Goal: Task Accomplishment & Management: Manage account settings

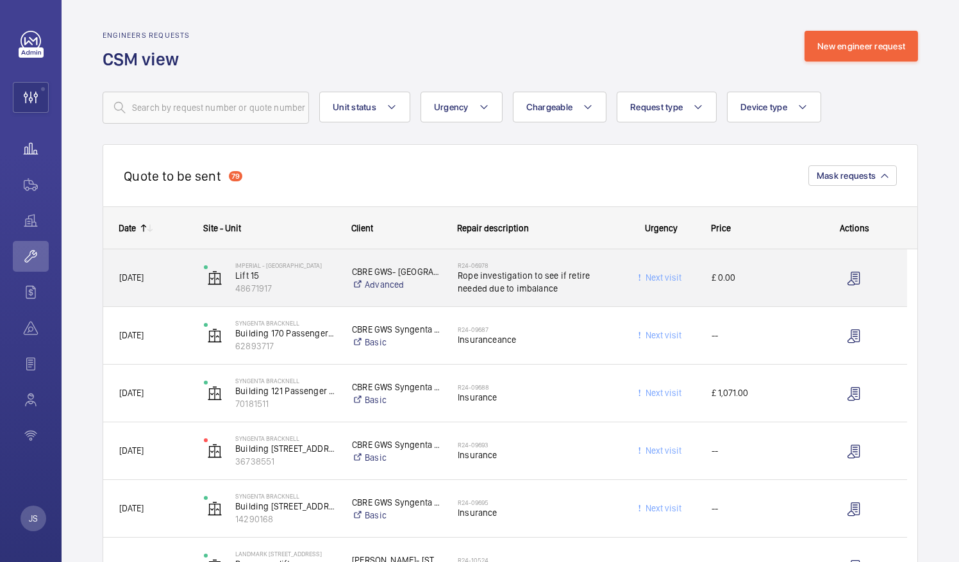
click at [32, 150] on wm-front-icon-button at bounding box center [31, 148] width 36 height 31
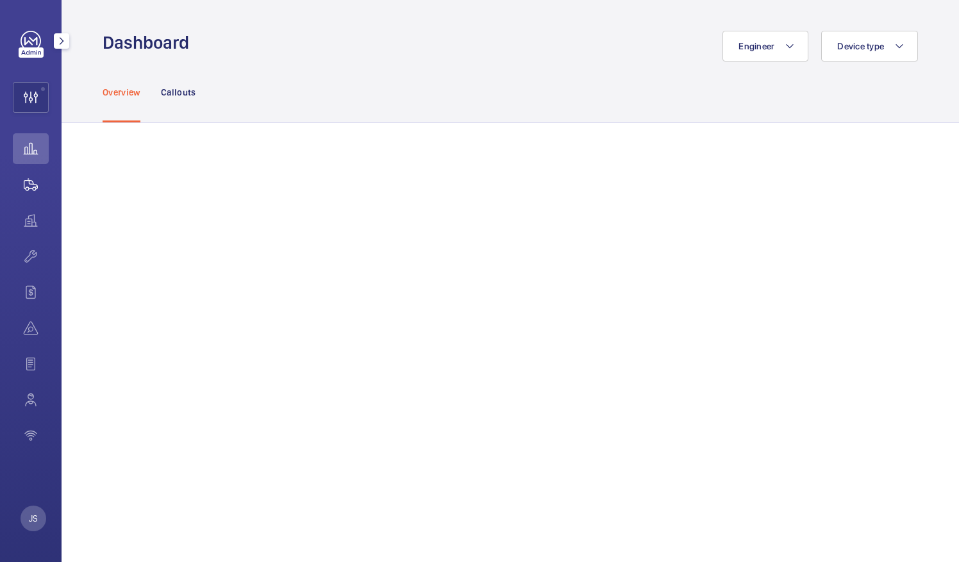
click at [31, 189] on wm-front-icon-button at bounding box center [31, 184] width 36 height 31
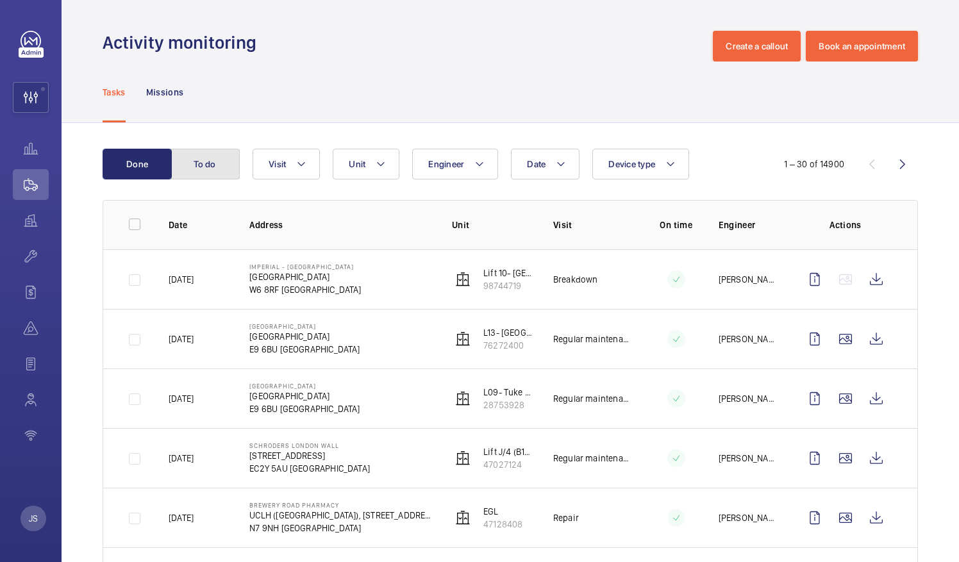
click at [203, 165] on button "To do" at bounding box center [205, 164] width 69 height 31
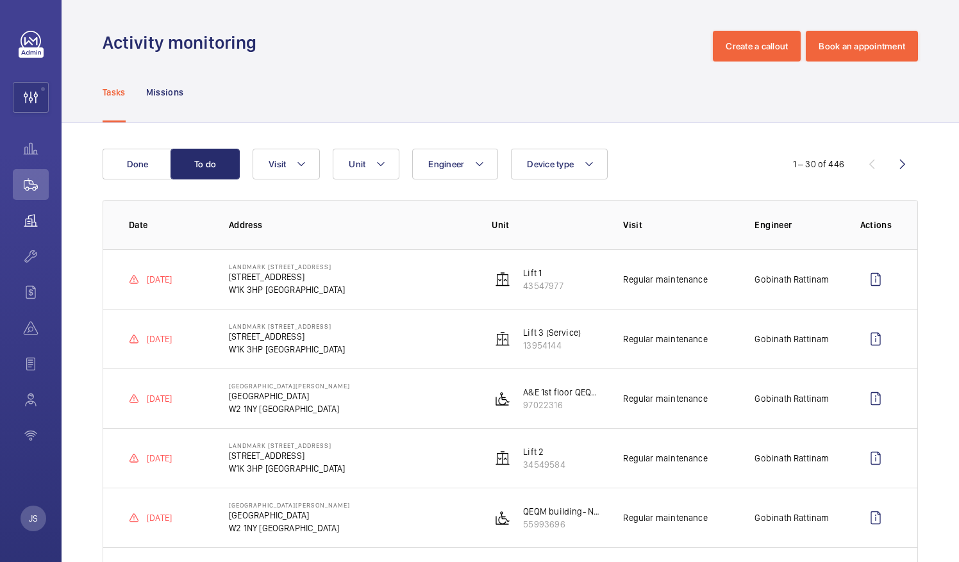
click at [22, 228] on wm-front-icon-button at bounding box center [31, 220] width 36 height 31
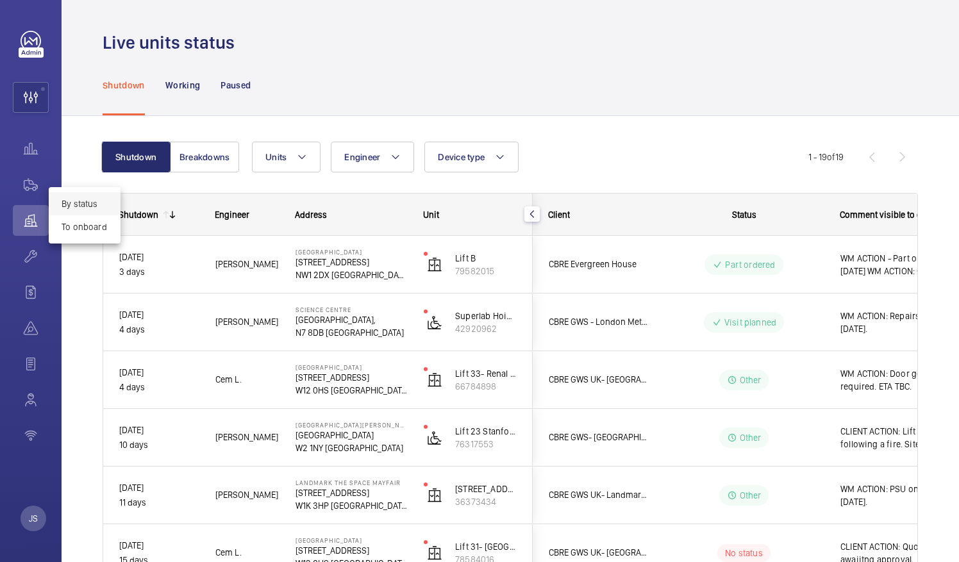
drag, startPoint x: 954, startPoint y: 81, endPoint x: 952, endPoint y: 276, distance: 194.3
click at [957, 219] on div at bounding box center [479, 281] width 959 height 562
click at [954, 222] on div at bounding box center [479, 281] width 959 height 562
click at [952, 276] on div at bounding box center [479, 281] width 959 height 562
click at [198, 88] on p "Working" at bounding box center [182, 85] width 35 height 13
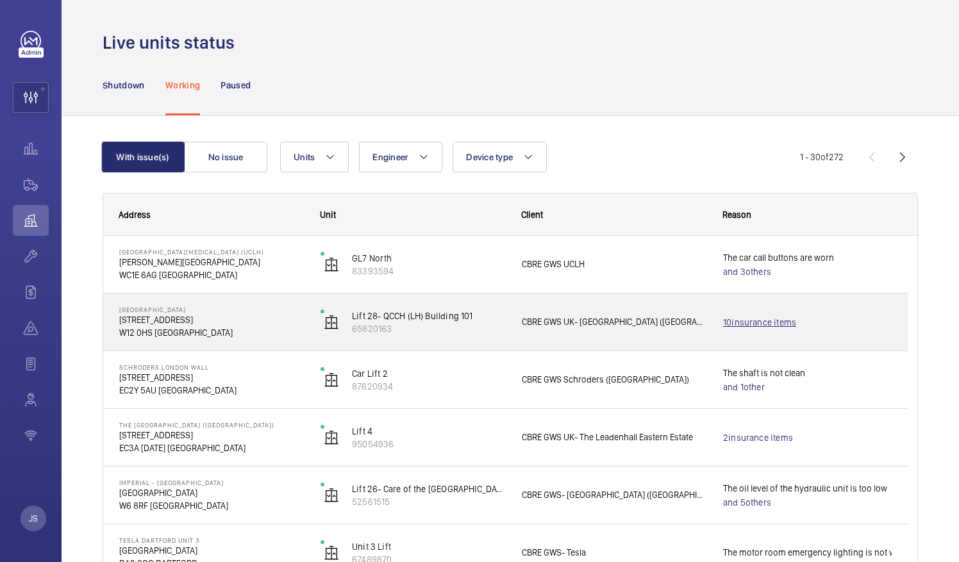
click at [777, 319] on link "10 insurance items" at bounding box center [807, 322] width 169 height 13
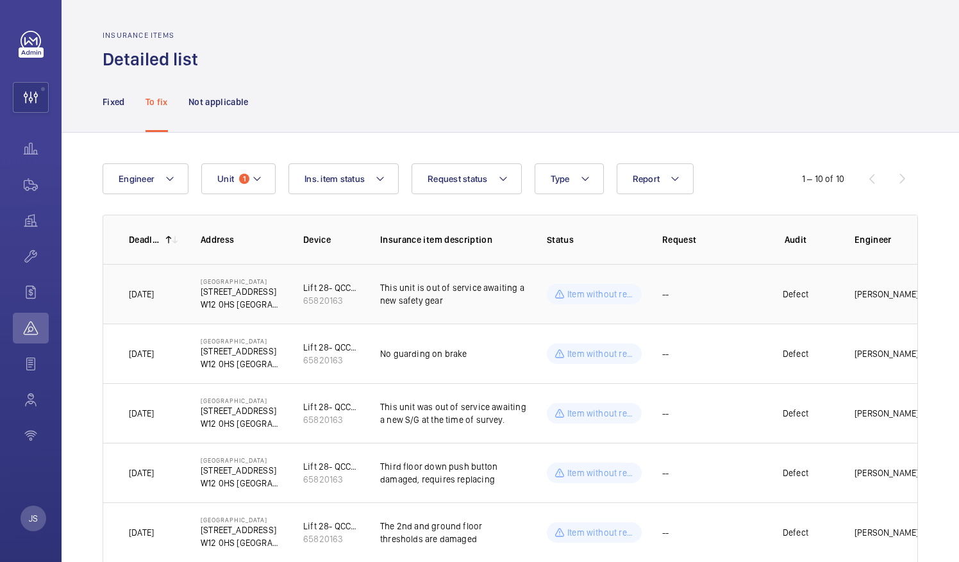
click at [615, 292] on p "Item without request" at bounding box center [601, 294] width 67 height 13
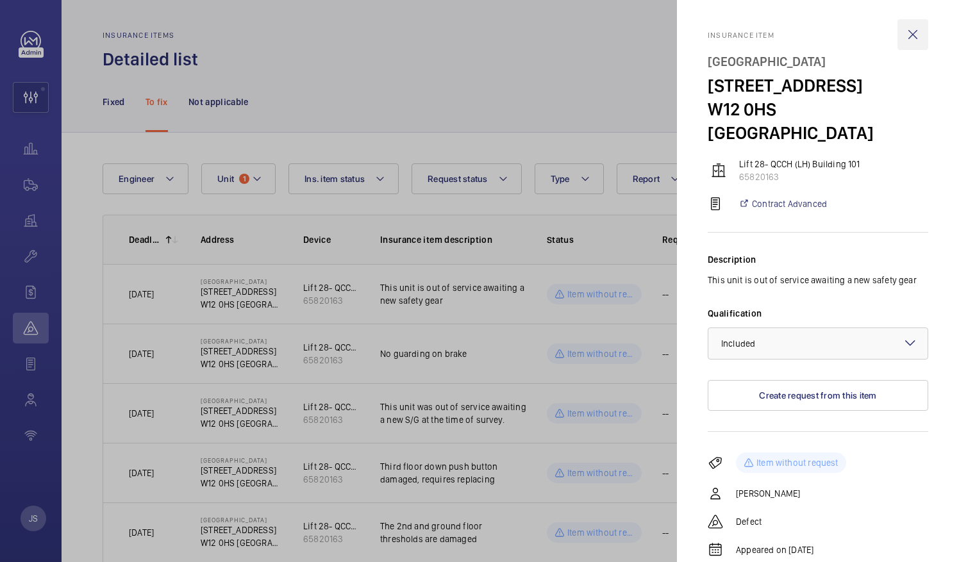
click at [902, 37] on wm-front-icon-button at bounding box center [913, 34] width 31 height 31
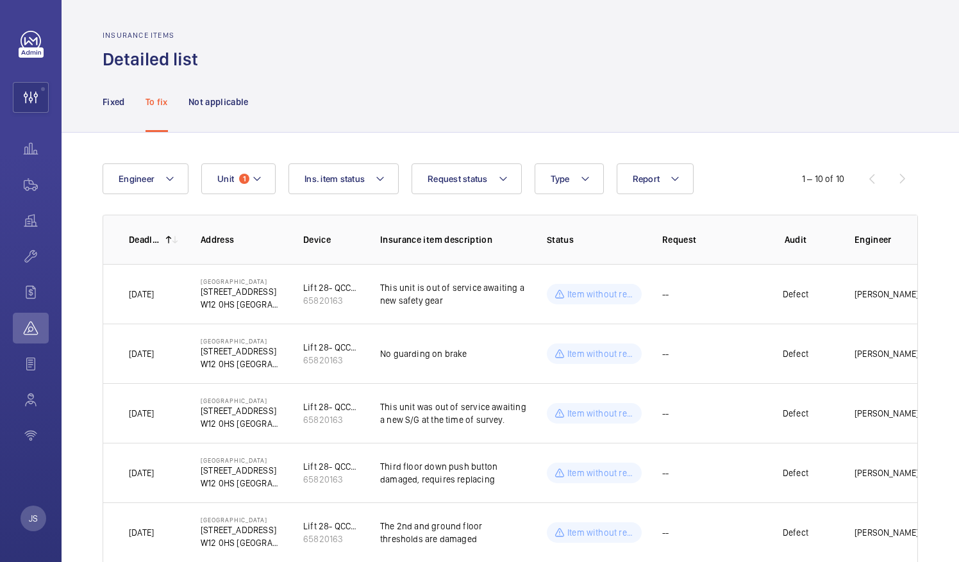
click at [101, 106] on div "Fixed To fix Not applicable" at bounding box center [511, 102] width 898 height 62
click at [108, 105] on p "Fixed" at bounding box center [114, 102] width 22 height 13
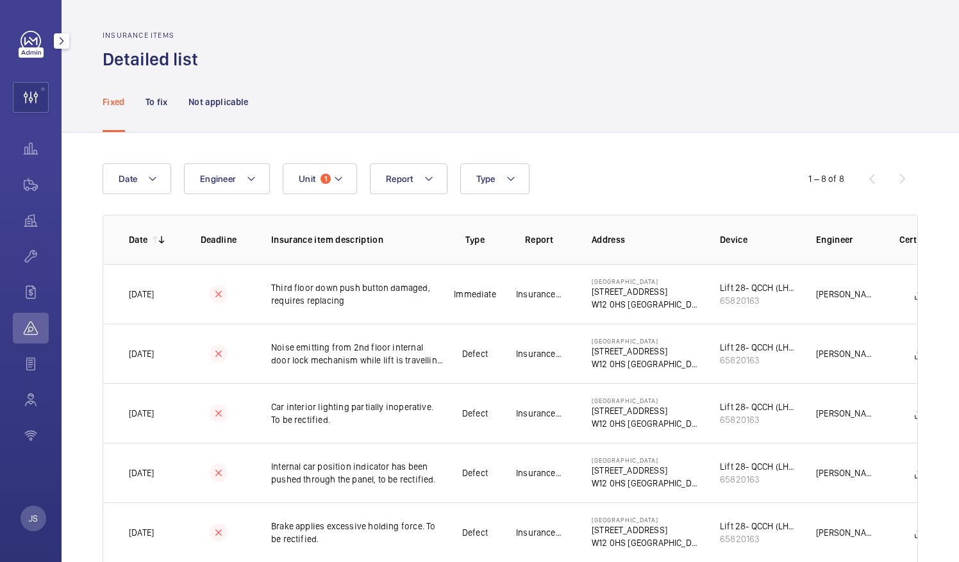
click at [26, 330] on wm-front-icon-button at bounding box center [31, 328] width 36 height 31
click at [84, 336] on span "Detailed list" at bounding box center [89, 334] width 54 height 13
click at [33, 289] on div at bounding box center [479, 281] width 959 height 562
click at [30, 294] on wm-front-icon-button at bounding box center [31, 292] width 36 height 31
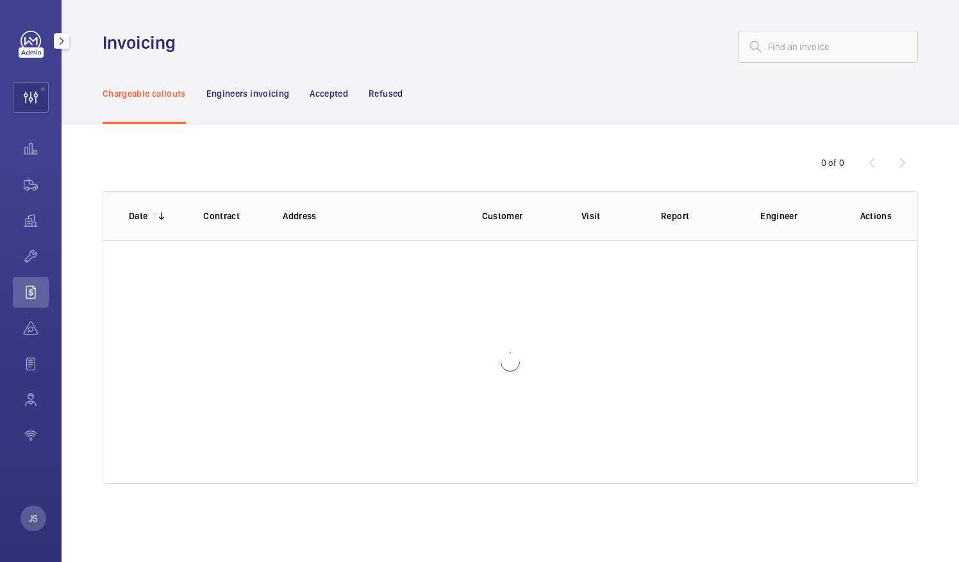
click at [31, 295] on wm-front-icon-button at bounding box center [31, 292] width 36 height 31
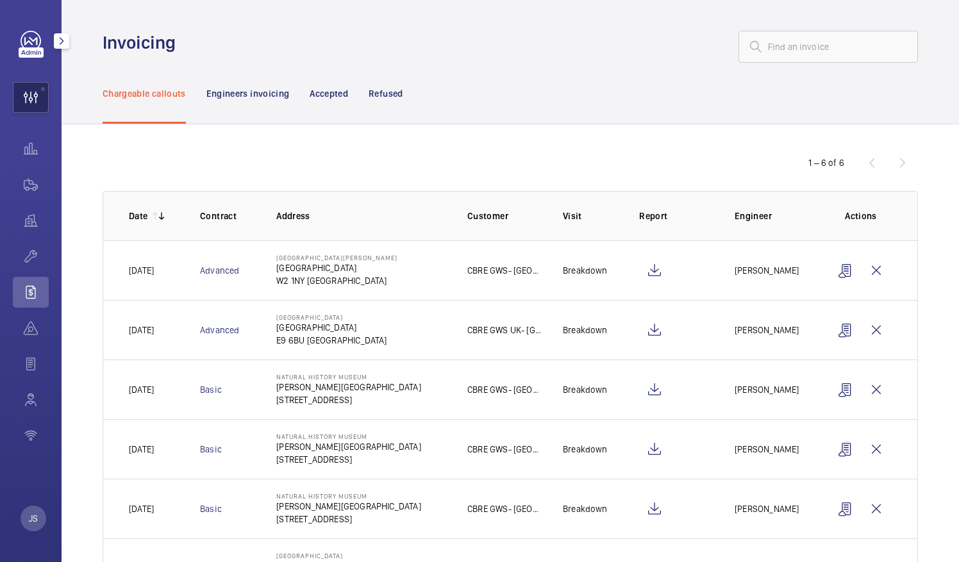
click at [23, 102] on wm-front-icon-button at bounding box center [30, 97] width 35 height 31
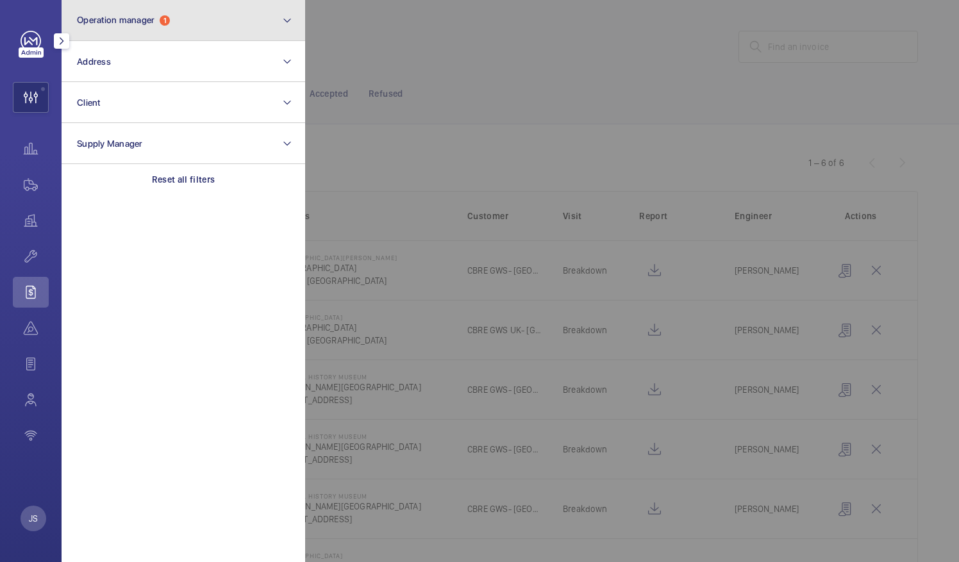
click at [121, 23] on span "Operation manager" at bounding box center [116, 20] width 78 height 10
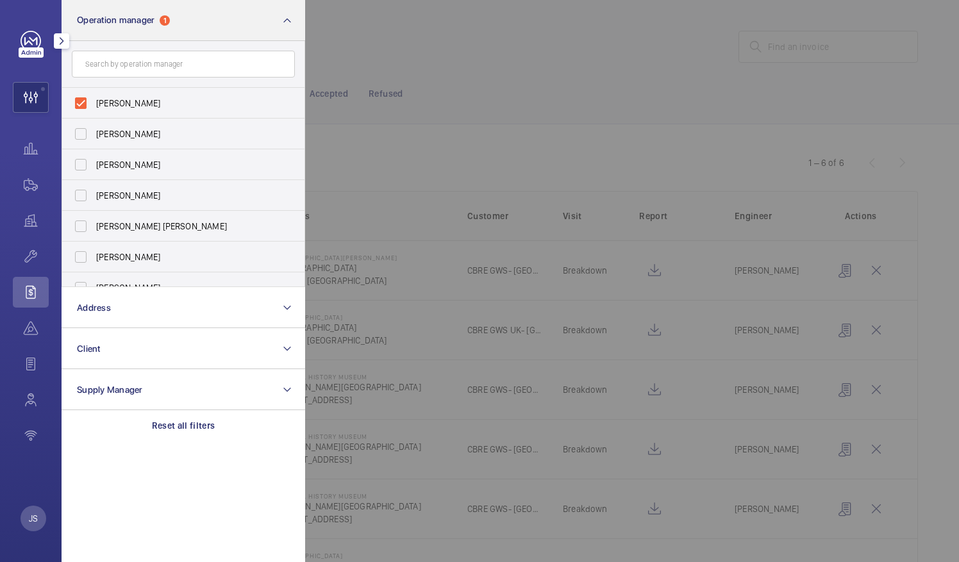
scroll to position [47, 0]
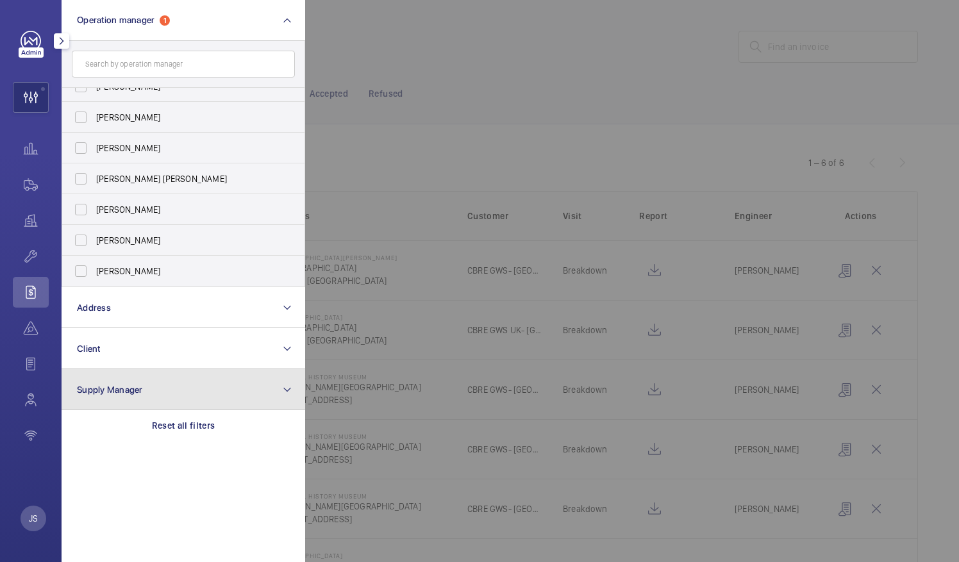
click at [121, 400] on button "Supply Manager" at bounding box center [184, 389] width 244 height 41
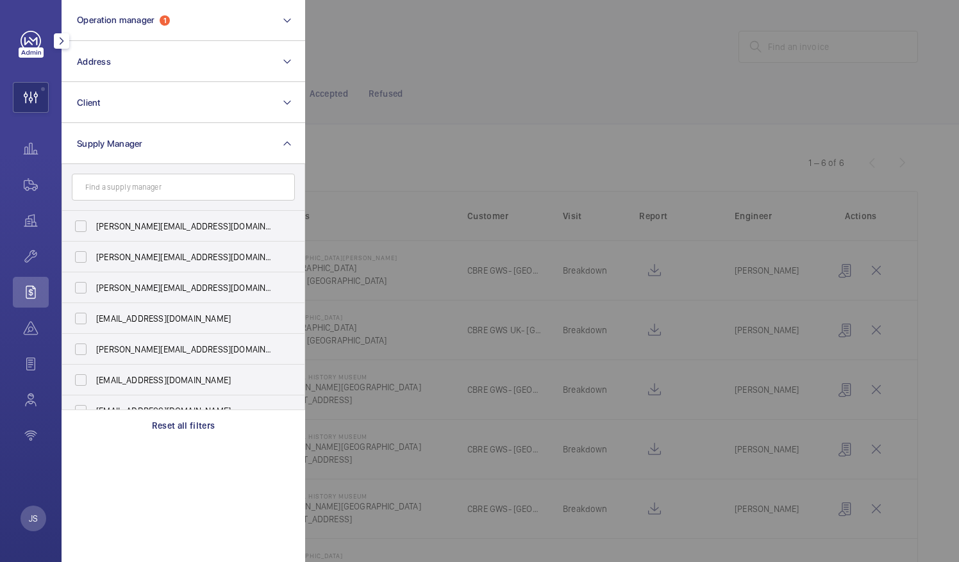
click at [101, 473] on section "Operation manager 1 Address Client Supply Manager connor@wemaintain.com diana@w…" at bounding box center [184, 281] width 244 height 562
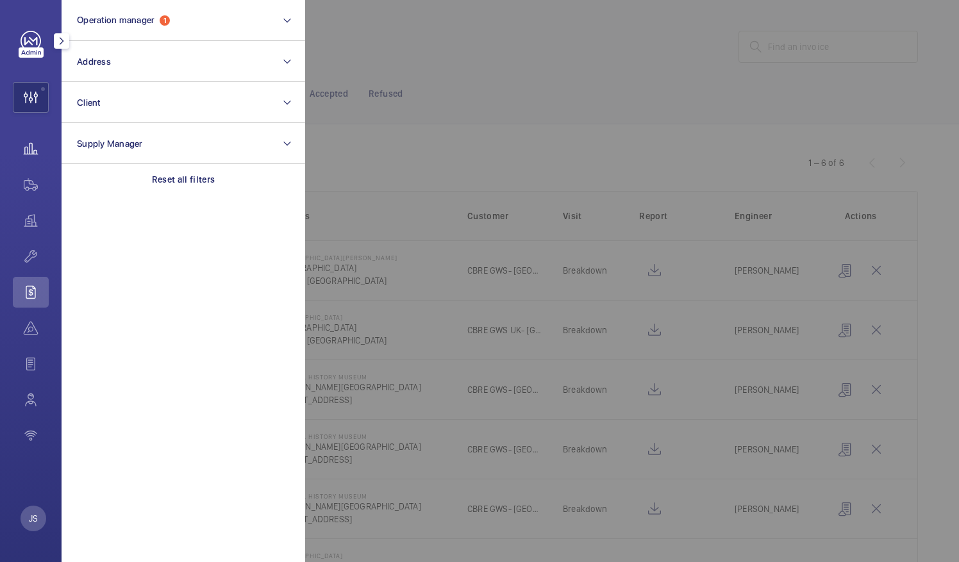
click at [29, 152] on wm-front-icon-button at bounding box center [31, 148] width 36 height 31
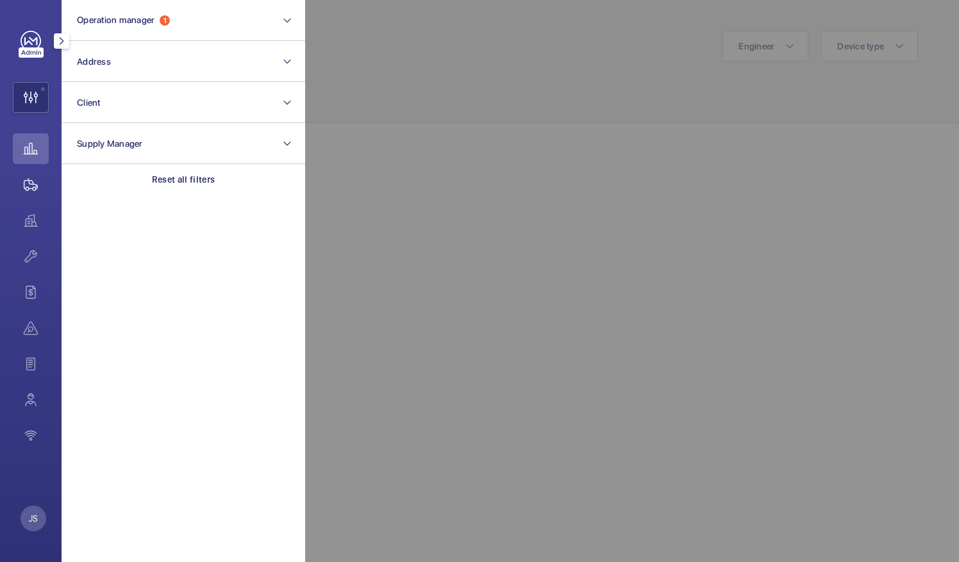
click at [35, 192] on wm-front-icon-button at bounding box center [31, 184] width 36 height 31
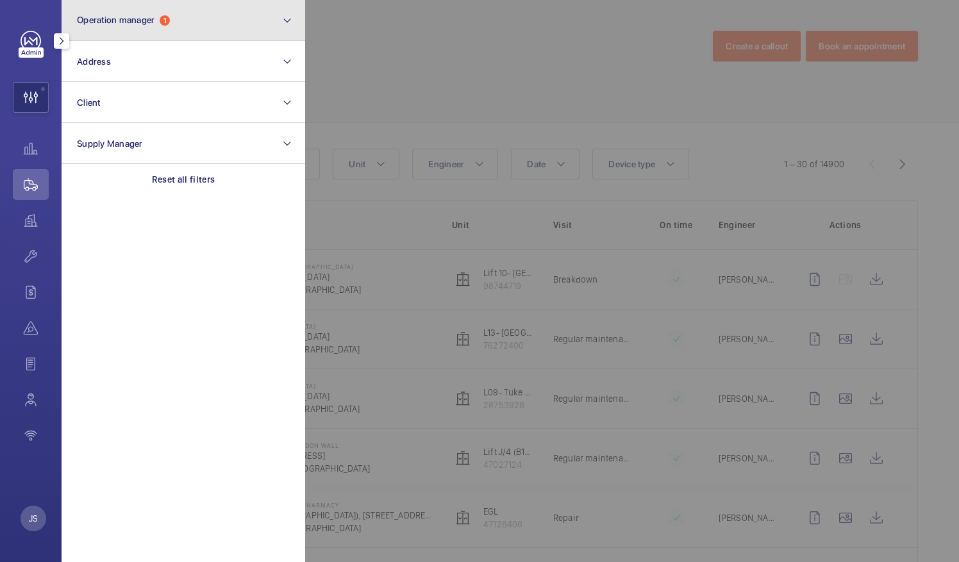
click at [140, 14] on button "Operation manager 1" at bounding box center [184, 20] width 244 height 41
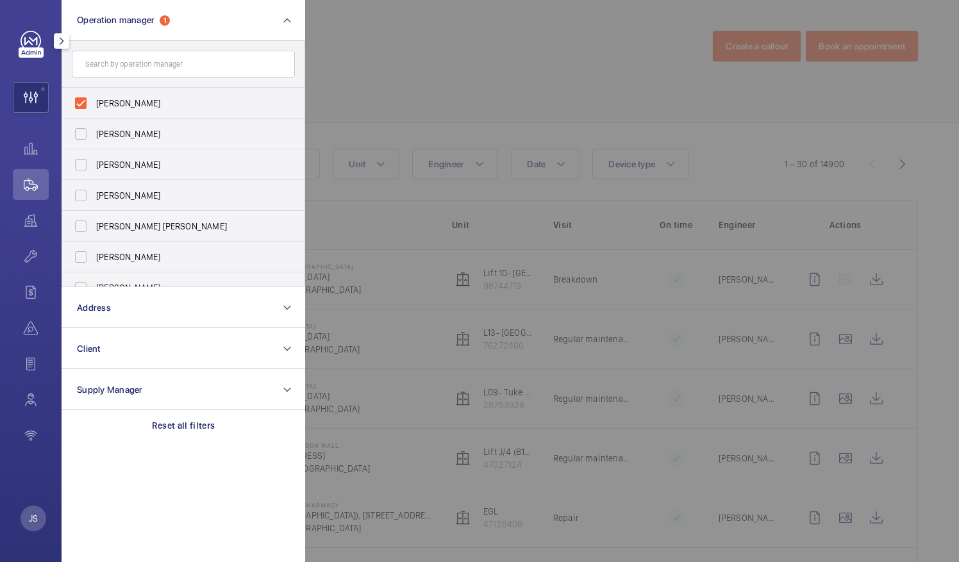
click at [176, 490] on section "Operation manager 1 Sam Williams Abby Archer Rachael Hoskins Connor Dudley Conn…" at bounding box center [184, 281] width 244 height 562
click at [166, 480] on section "Operation manager 1 Sam Williams Abby Archer Rachael Hoskins Connor Dudley Conn…" at bounding box center [184, 281] width 244 height 562
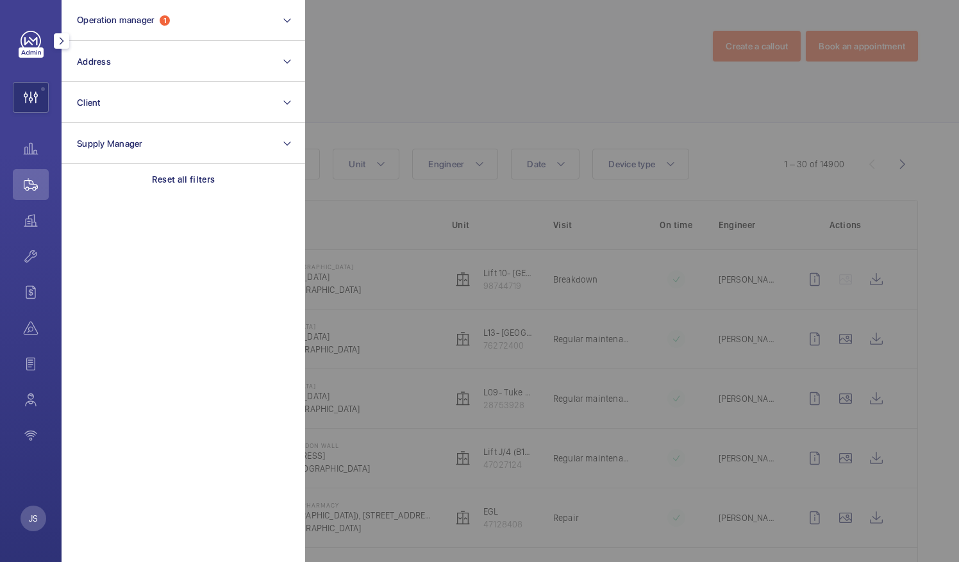
click at [62, 41] on mat-icon "button" at bounding box center [61, 41] width 15 height 10
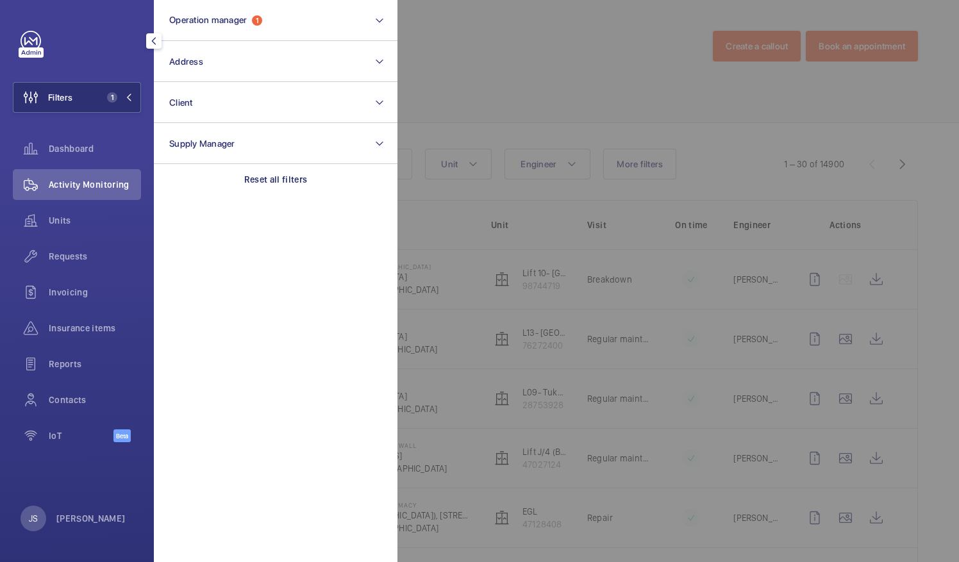
click at [152, 42] on mat-icon "button" at bounding box center [153, 41] width 15 height 10
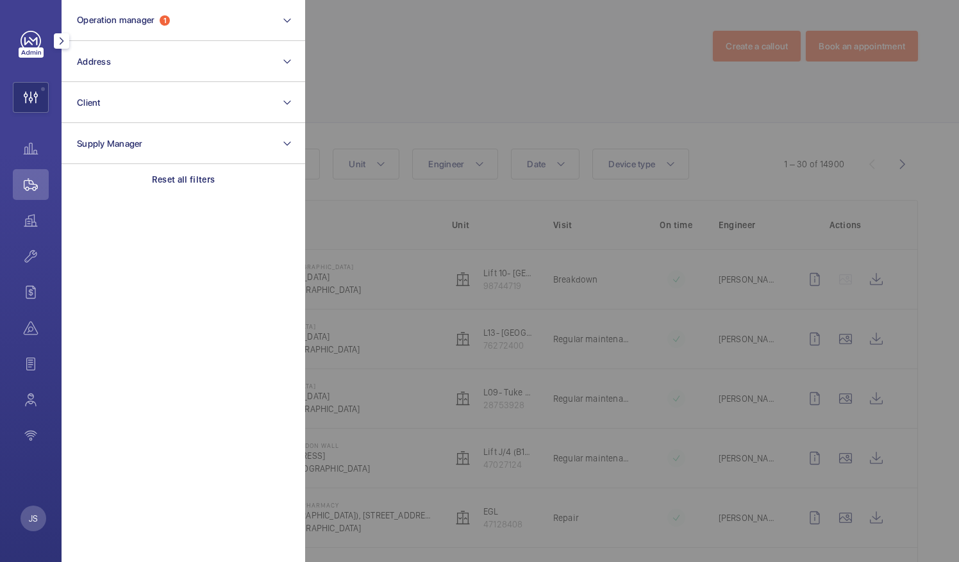
click at [348, 292] on div at bounding box center [784, 281] width 959 height 562
click at [353, 311] on td "Homerton Hospital Homerton Hospital E9 6BU LONDON" at bounding box center [330, 339] width 203 height 60
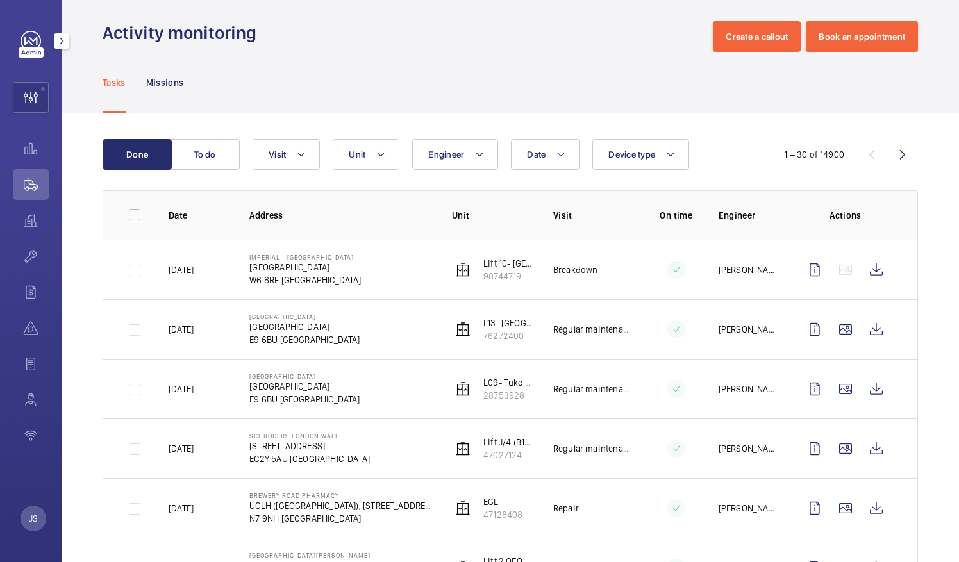
scroll to position [10, 0]
click at [16, 226] on wm-front-icon-button at bounding box center [31, 220] width 36 height 31
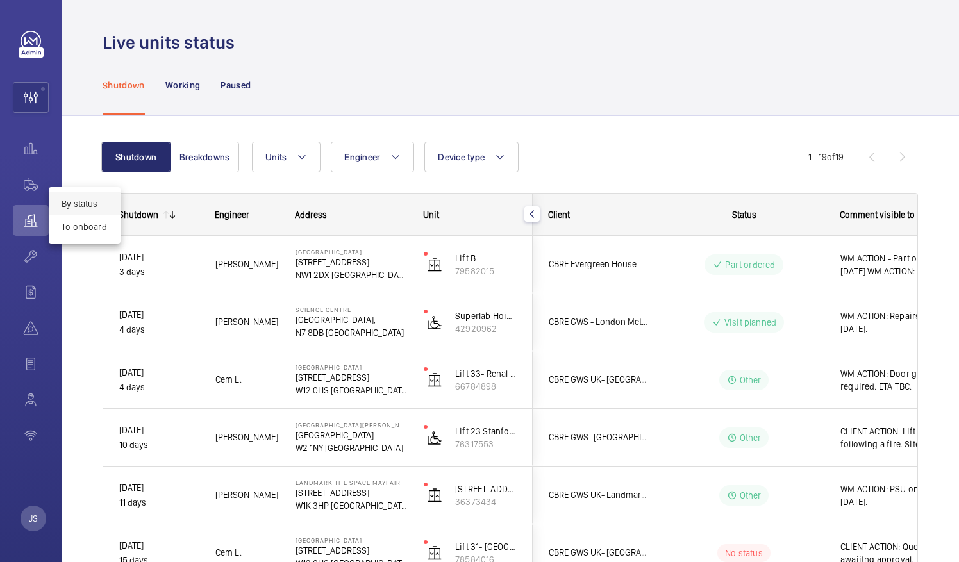
drag, startPoint x: 953, startPoint y: 132, endPoint x: 957, endPoint y: 301, distance: 169.4
click at [958, 331] on div at bounding box center [479, 281] width 959 height 562
click at [957, 301] on div at bounding box center [479, 281] width 959 height 562
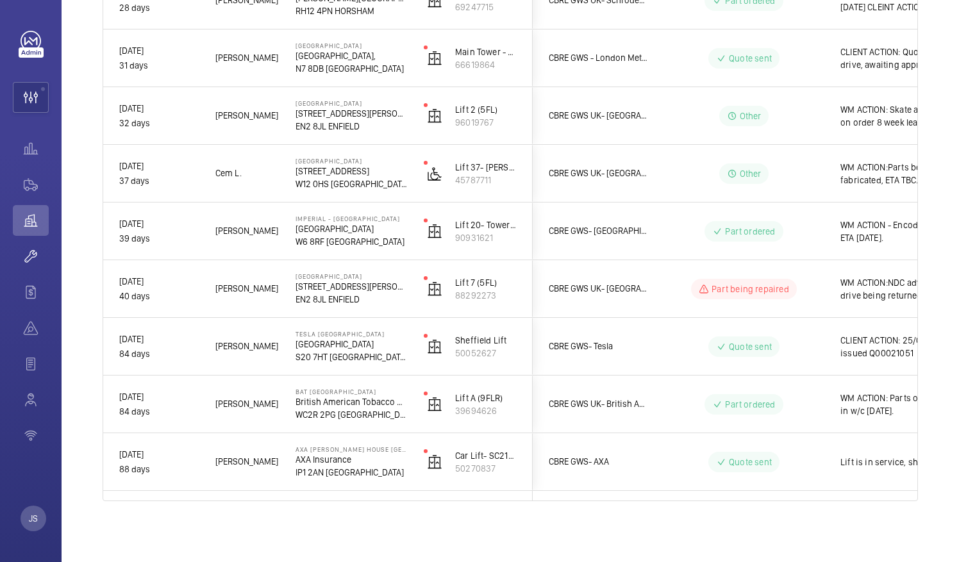
click at [26, 251] on wm-front-icon-button at bounding box center [31, 256] width 36 height 31
click at [28, 259] on wm-front-icon-button at bounding box center [31, 256] width 36 height 31
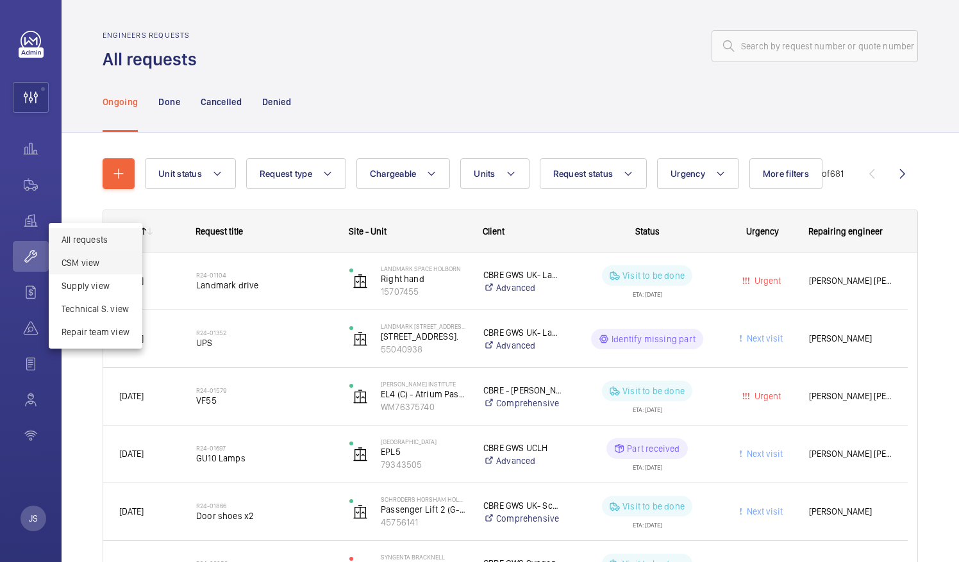
click at [71, 263] on span "CSM view" at bounding box center [96, 263] width 68 height 13
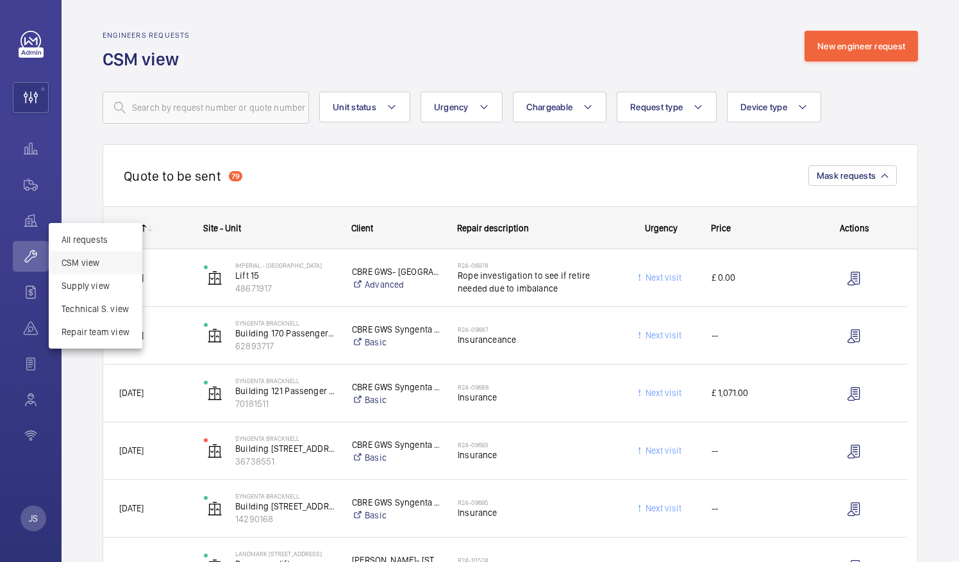
drag, startPoint x: 954, startPoint y: 26, endPoint x: 953, endPoint y: 58, distance: 32.1
click at [953, 58] on div at bounding box center [479, 281] width 959 height 562
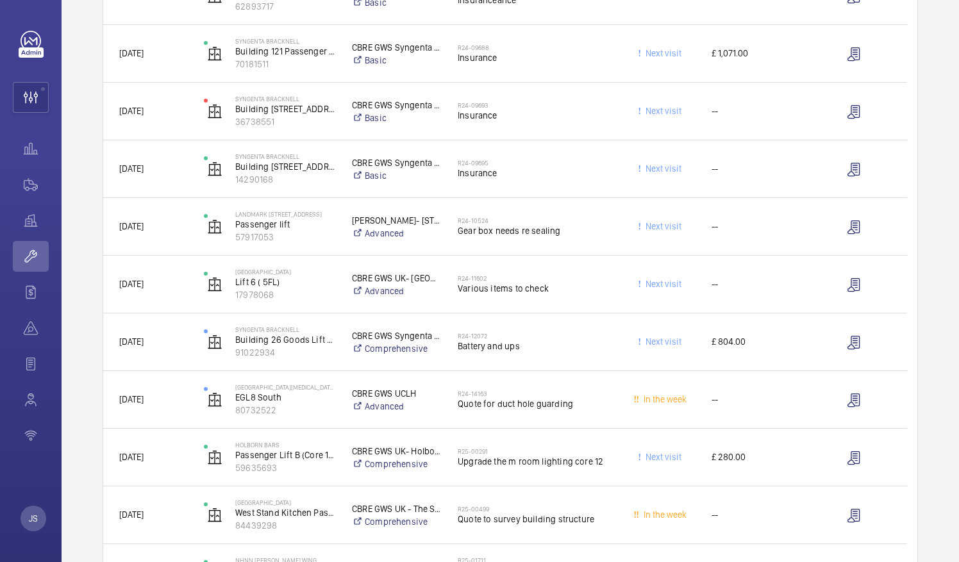
scroll to position [568, 0]
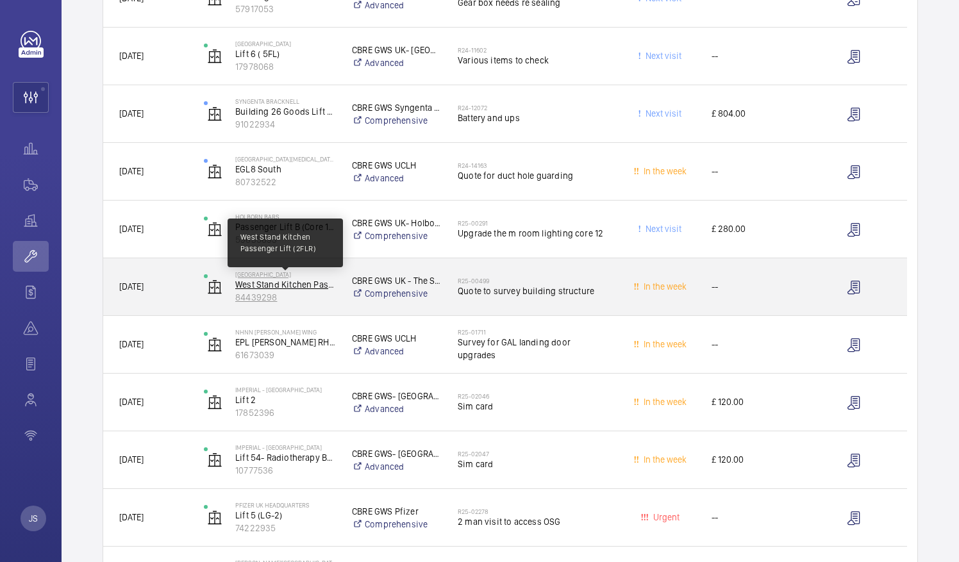
click at [246, 285] on p "West Stand Kitchen Passenger Lift (2FLR)" at bounding box center [285, 284] width 100 height 13
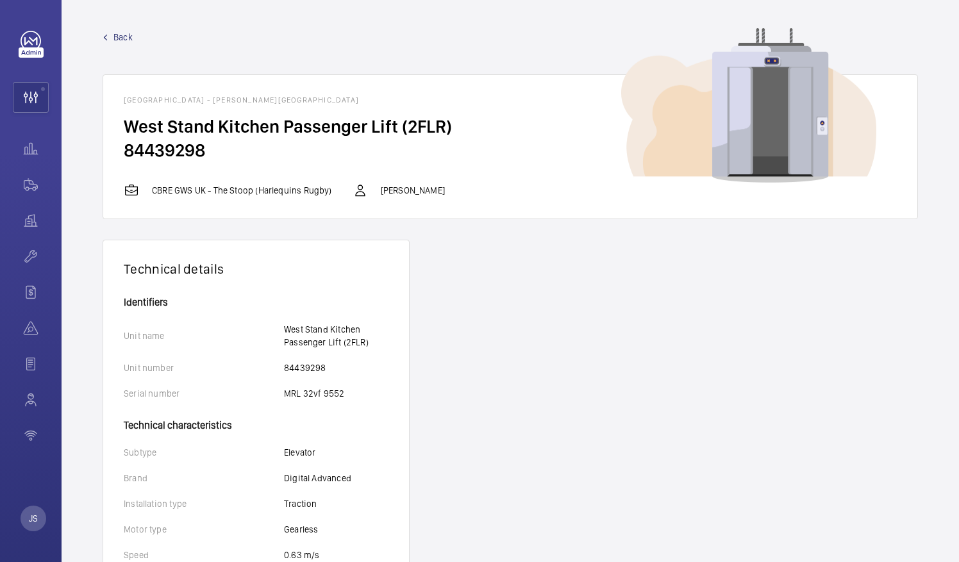
click at [118, 40] on span "Back" at bounding box center [123, 37] width 19 height 13
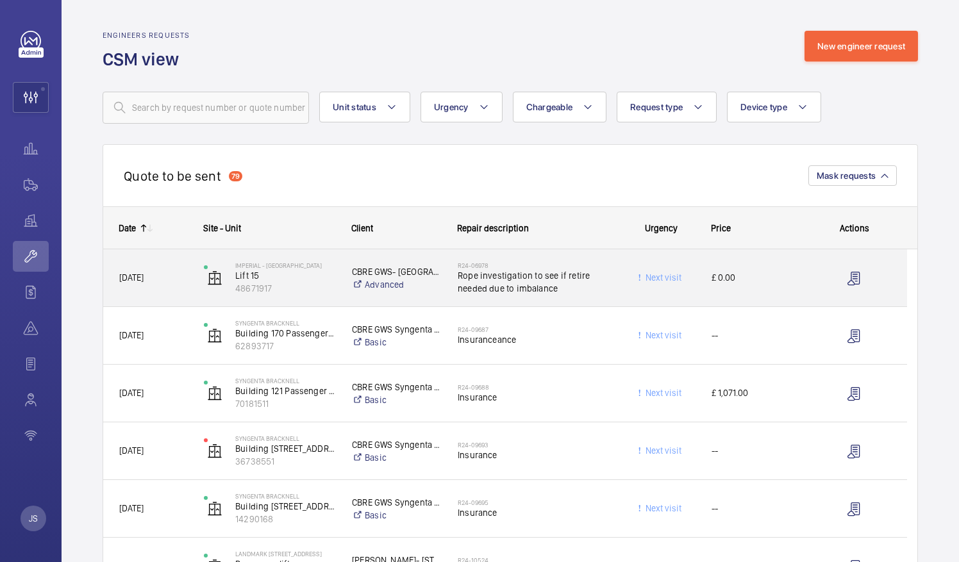
click at [546, 282] on span "Rope investigation to see if retire needed due to imbalance" at bounding box center [534, 282] width 153 height 26
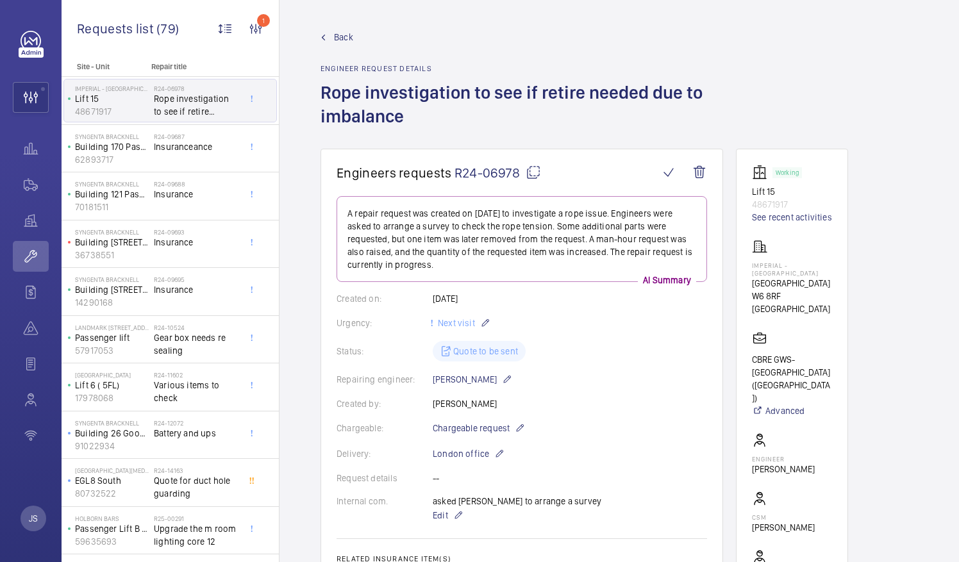
click at [150, 96] on div "Imperial - Charing Cross Hospital Lift 15 48671917" at bounding box center [109, 101] width 90 height 42
click at [332, 35] on link "Back" at bounding box center [522, 37] width 403 height 13
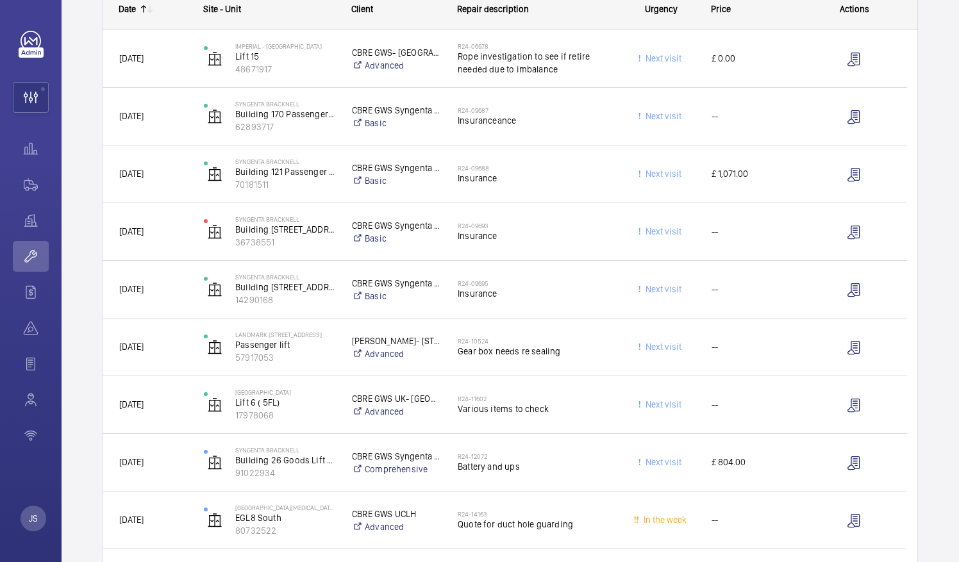
scroll to position [224, 0]
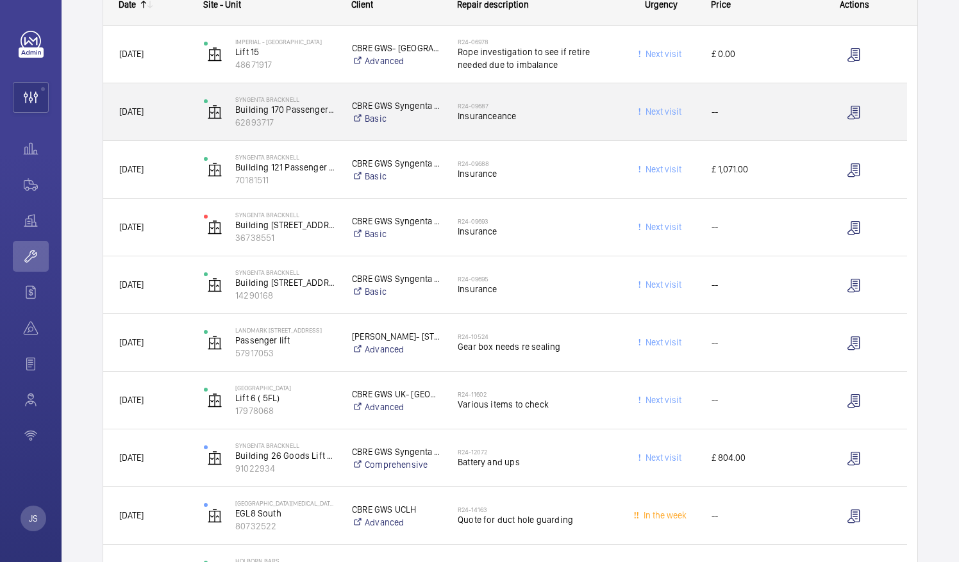
click at [485, 118] on span "Insuranceance" at bounding box center [534, 116] width 153 height 13
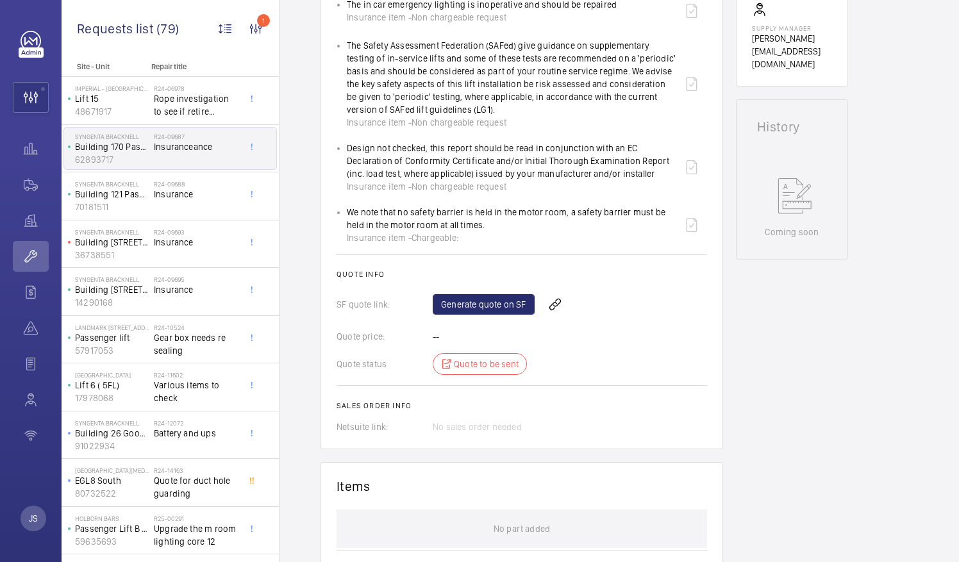
scroll to position [518, 0]
click at [462, 362] on div "Quote status Quote to be sent" at bounding box center [522, 363] width 371 height 22
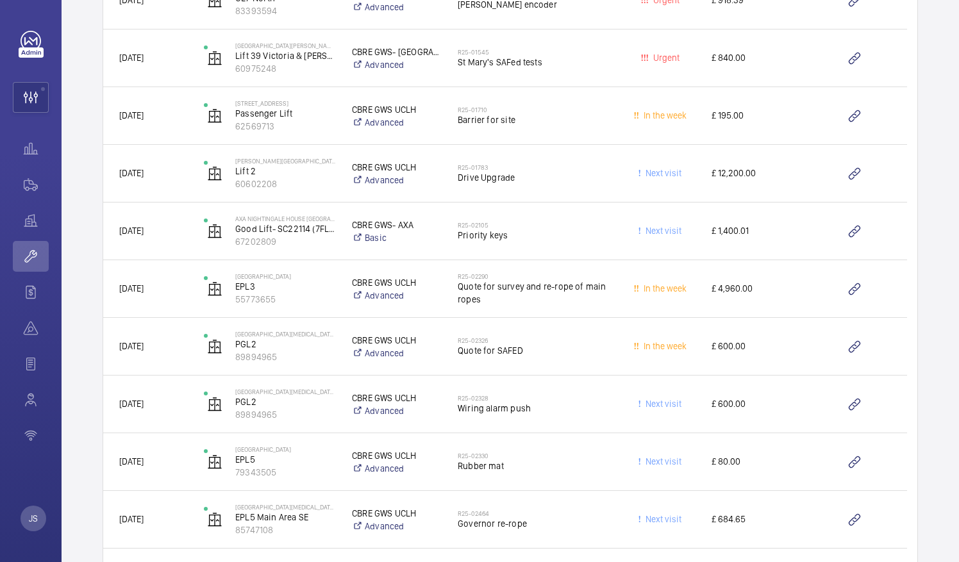
scroll to position [1912, 0]
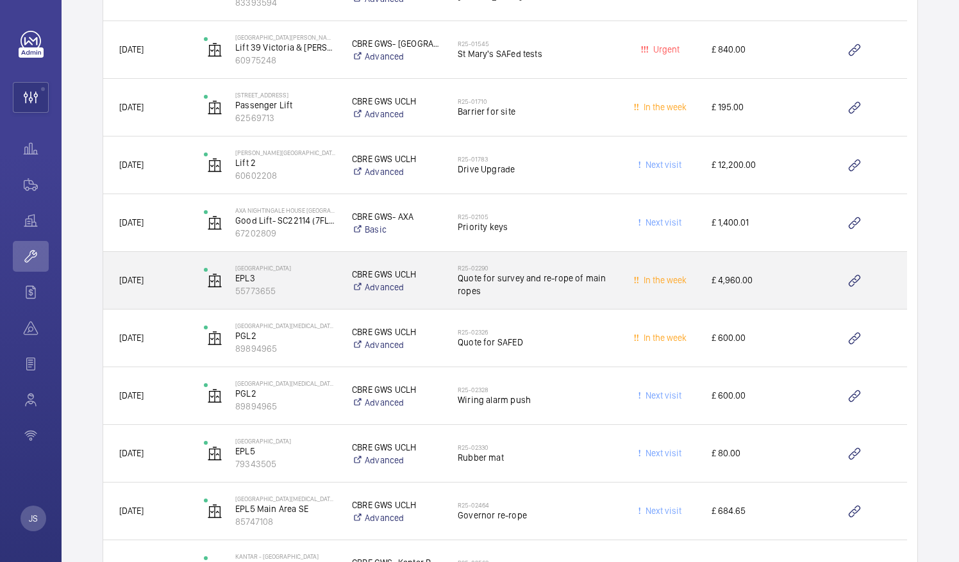
click at [466, 279] on span "Quote for survey and re-rope of main ropes" at bounding box center [534, 285] width 153 height 26
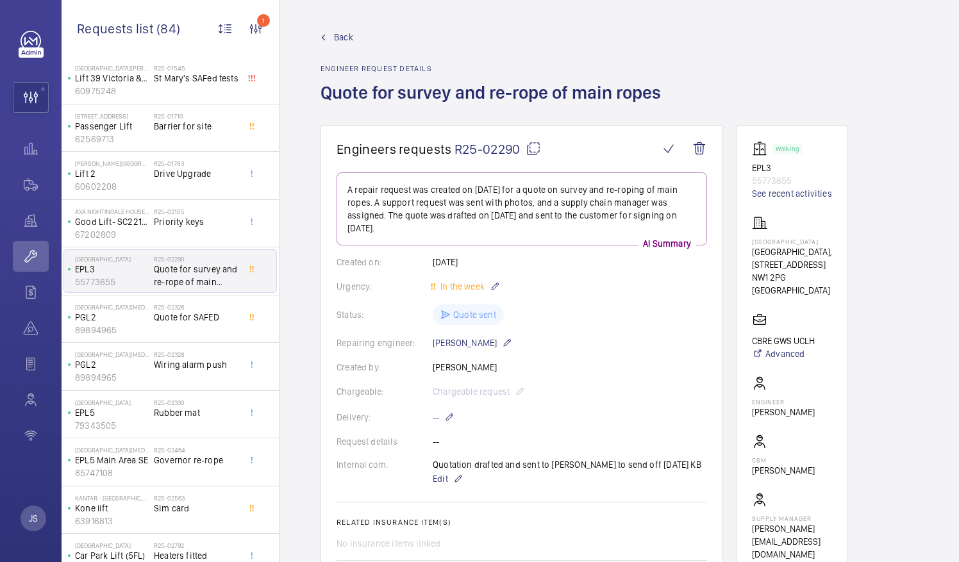
scroll to position [309, 0]
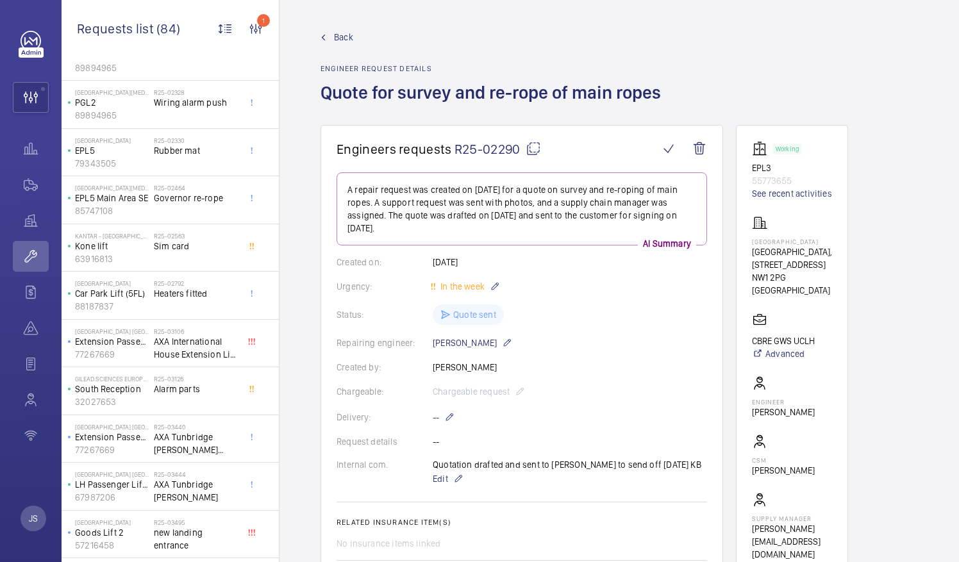
scroll to position [608, 0]
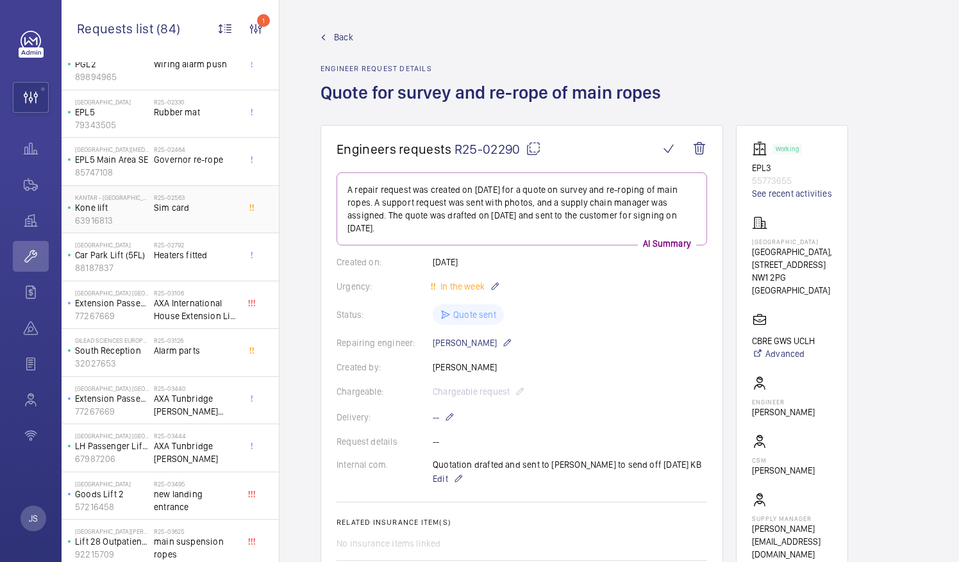
click at [158, 201] on span "Sim card" at bounding box center [196, 207] width 85 height 13
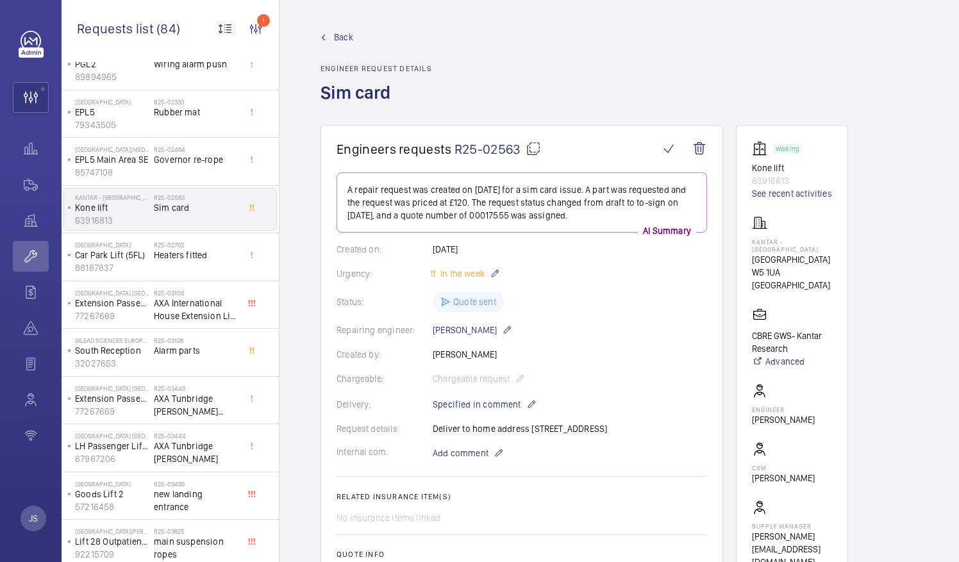
click at [460, 304] on div "Status: Quote sent" at bounding box center [522, 302] width 371 height 21
drag, startPoint x: 460, startPoint y: 304, endPoint x: 471, endPoint y: 303, distance: 11.0
click at [471, 303] on div "Status: Quote sent" at bounding box center [522, 302] width 371 height 21
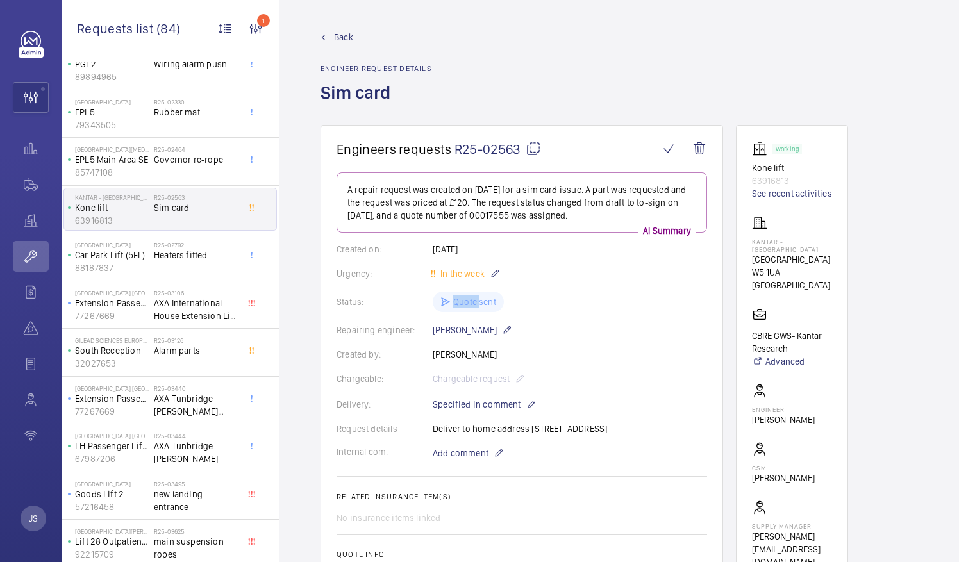
drag, startPoint x: 471, startPoint y: 303, endPoint x: 446, endPoint y: 302, distance: 24.4
click at [446, 302] on div "Status: Quote sent" at bounding box center [522, 302] width 371 height 21
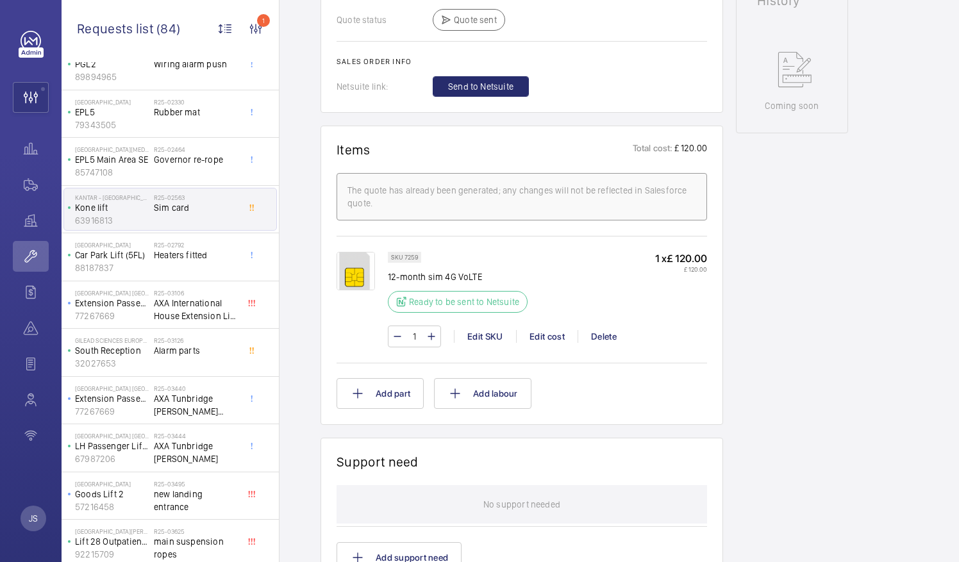
scroll to position [659, 0]
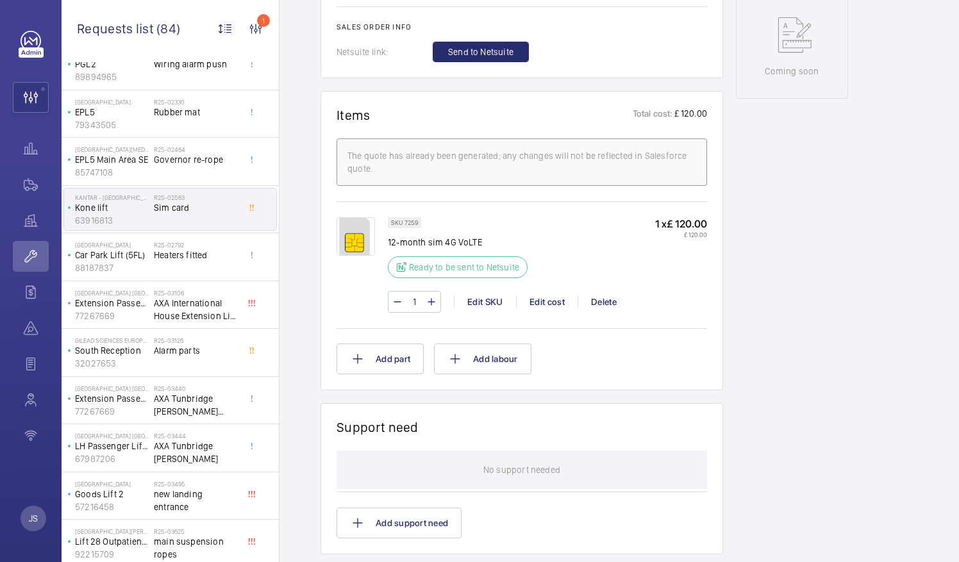
click at [354, 233] on img at bounding box center [356, 236] width 38 height 38
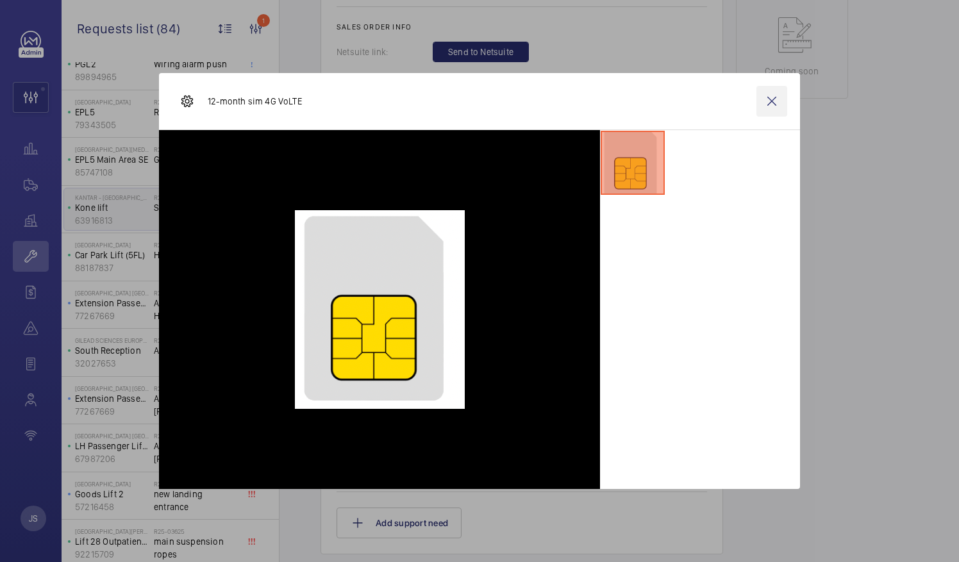
click at [777, 103] on wm-front-icon-button at bounding box center [772, 101] width 31 height 31
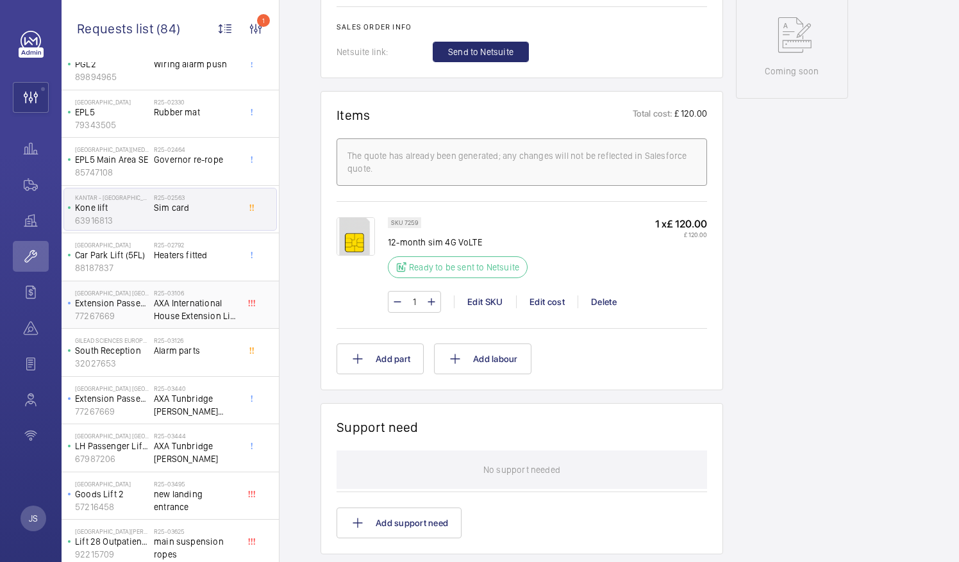
click at [142, 535] on p "Lift 28 Outpatients" at bounding box center [112, 541] width 74 height 13
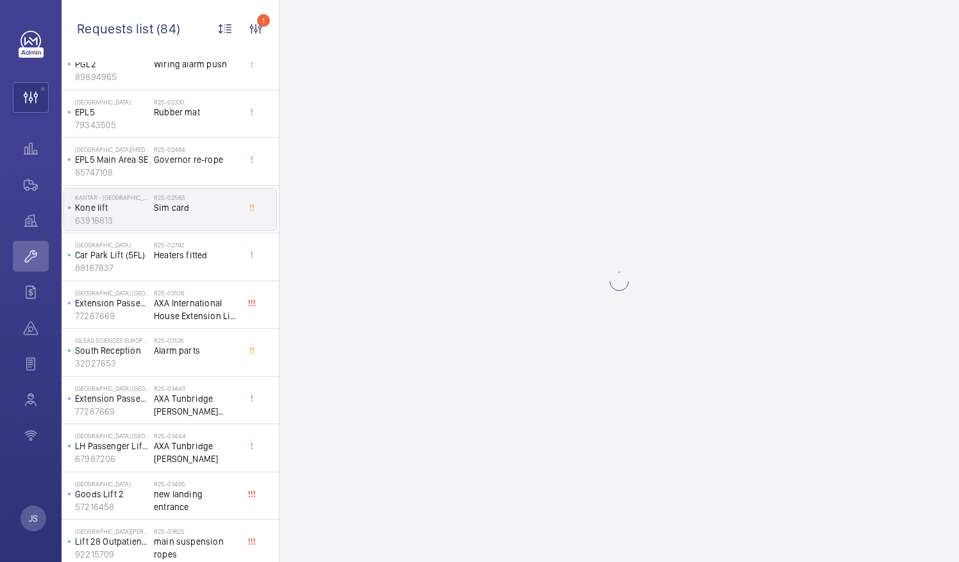
click at [320, 41] on wm-front-async-data-loader at bounding box center [620, 281] width 680 height 562
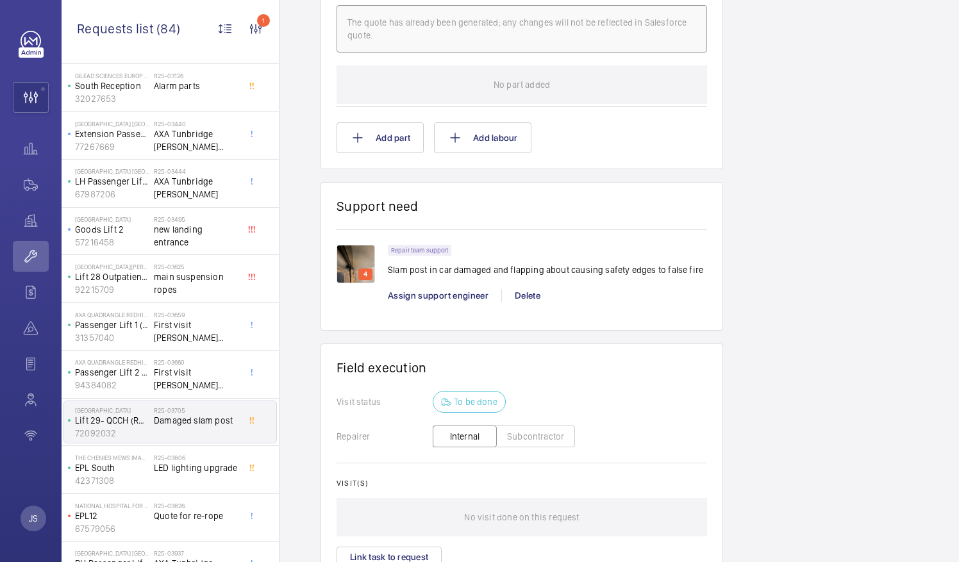
scroll to position [809, 0]
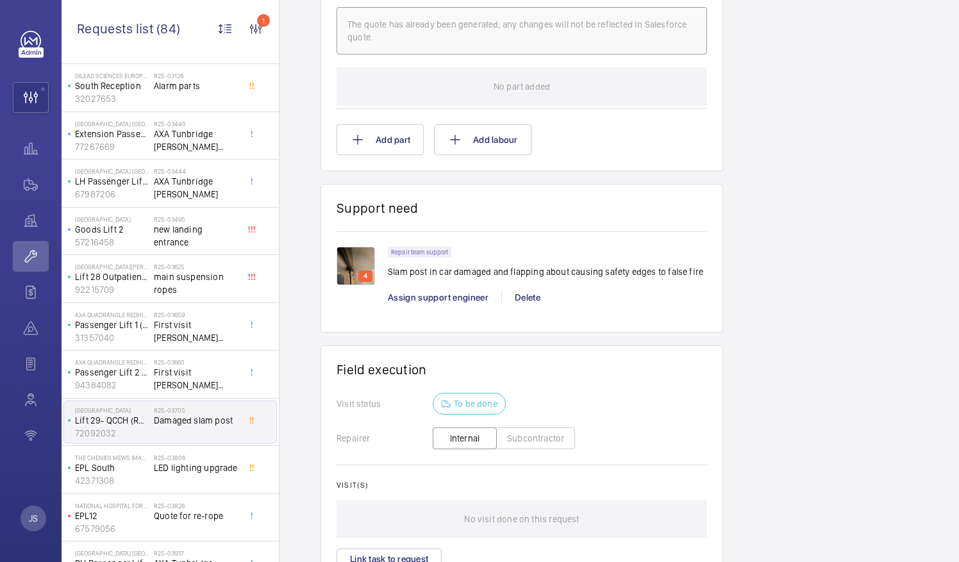
click at [353, 273] on img at bounding box center [356, 266] width 38 height 38
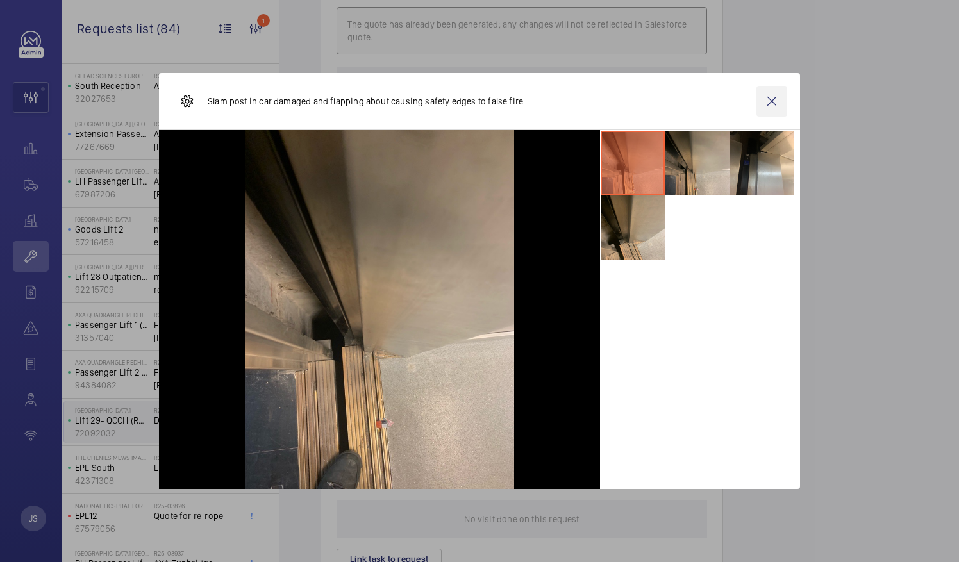
click at [772, 109] on wm-front-icon-button at bounding box center [772, 101] width 31 height 31
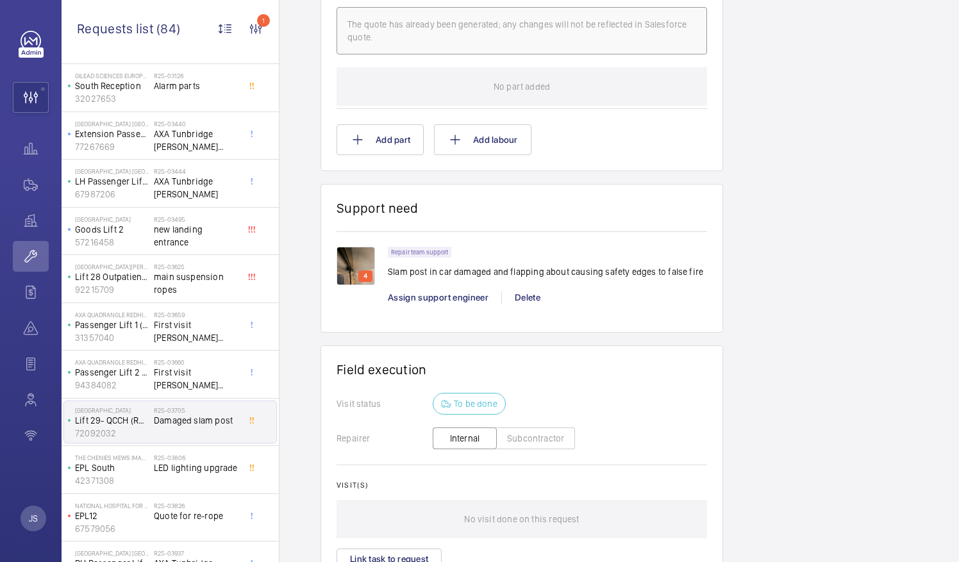
click at [121, 523] on p "67579056" at bounding box center [112, 529] width 74 height 13
click at [103, 510] on p "EPL12" at bounding box center [112, 516] width 74 height 13
click at [167, 510] on span "Quote for re-rope" at bounding box center [196, 516] width 85 height 13
click at [164, 502] on div "R25-03826 Quote for re-rope" at bounding box center [196, 520] width 85 height 37
click at [90, 523] on p "67579056" at bounding box center [112, 529] width 74 height 13
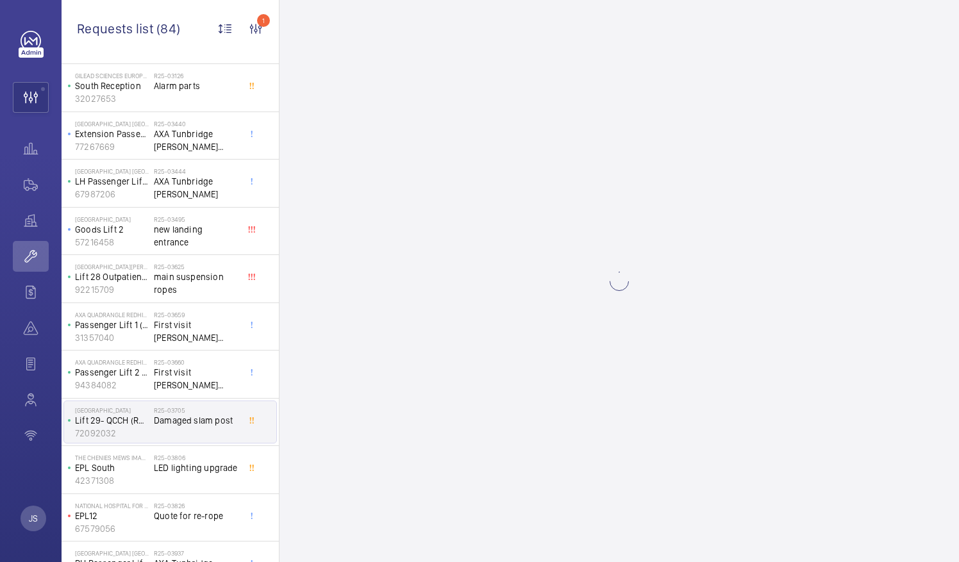
click at [146, 523] on p "67579056" at bounding box center [112, 529] width 74 height 13
click at [167, 502] on div "R25-03826 Quote for re-rope" at bounding box center [196, 520] width 85 height 37
click at [162, 502] on div "R25-03826 Quote for re-rope" at bounding box center [196, 520] width 85 height 37
click at [146, 523] on p "67579056" at bounding box center [112, 529] width 74 height 13
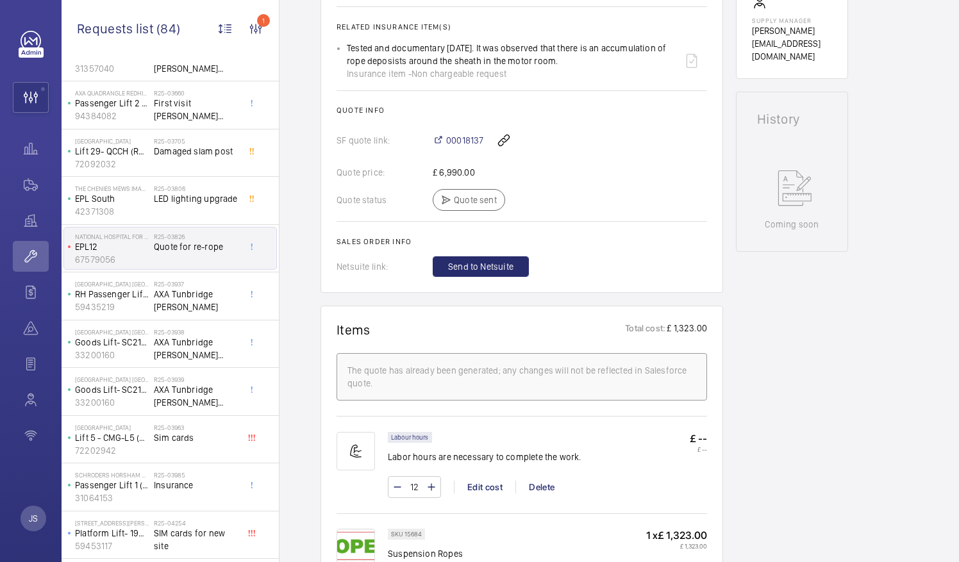
scroll to position [521, 0]
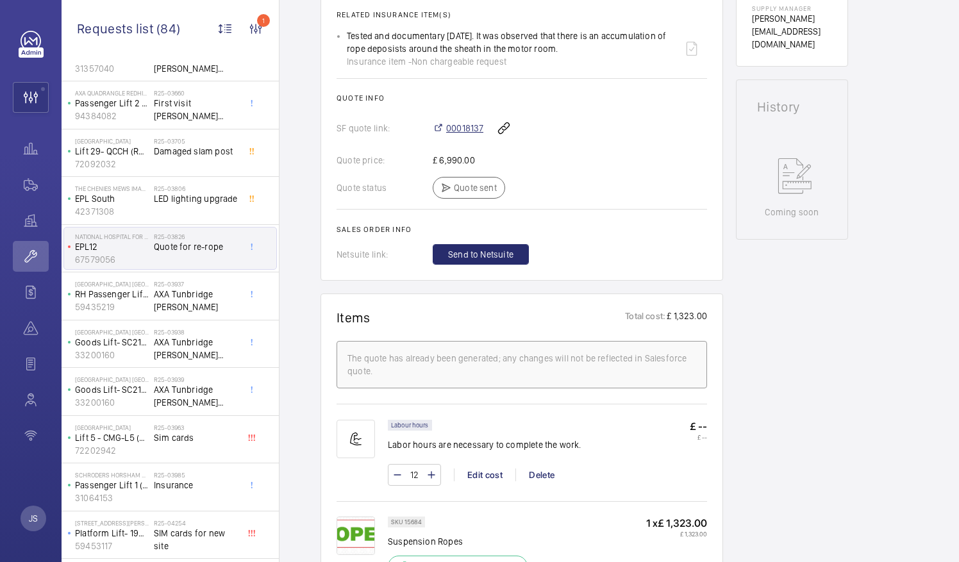
click at [458, 127] on span "00018137" at bounding box center [464, 128] width 37 height 13
click at [34, 354] on wm-front-icon-button at bounding box center [31, 364] width 36 height 31
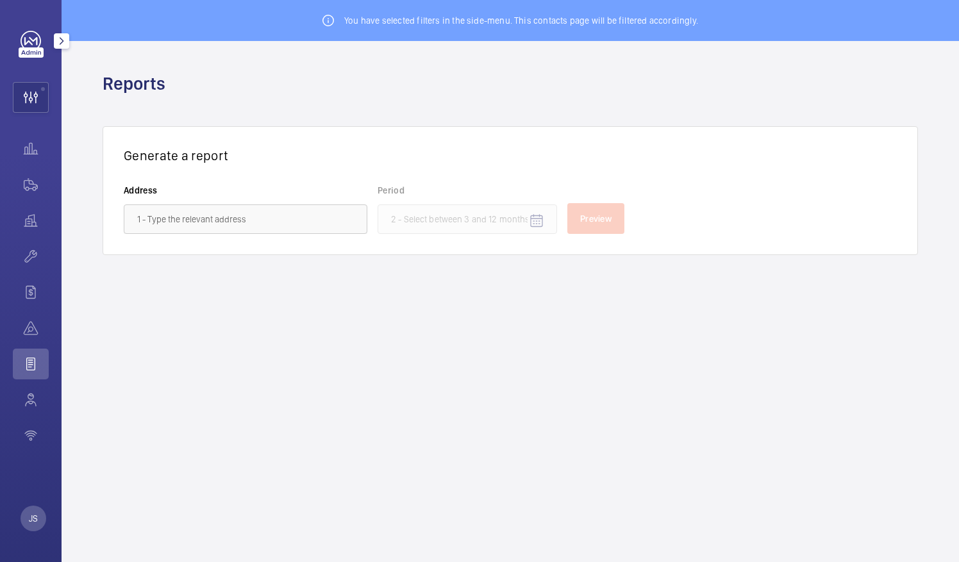
click at [61, 38] on mat-icon "button" at bounding box center [61, 41] width 15 height 10
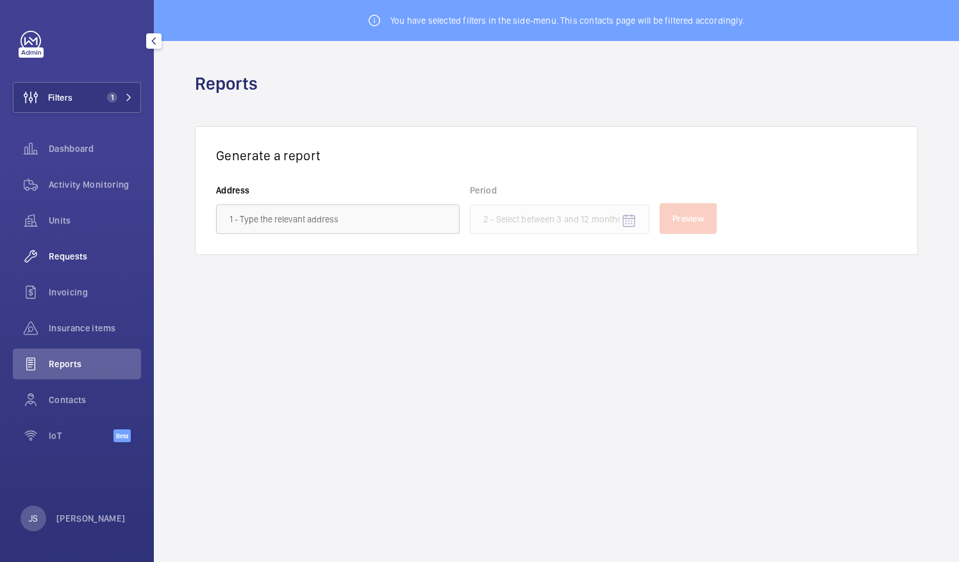
click at [56, 242] on div "Requests" at bounding box center [77, 256] width 128 height 31
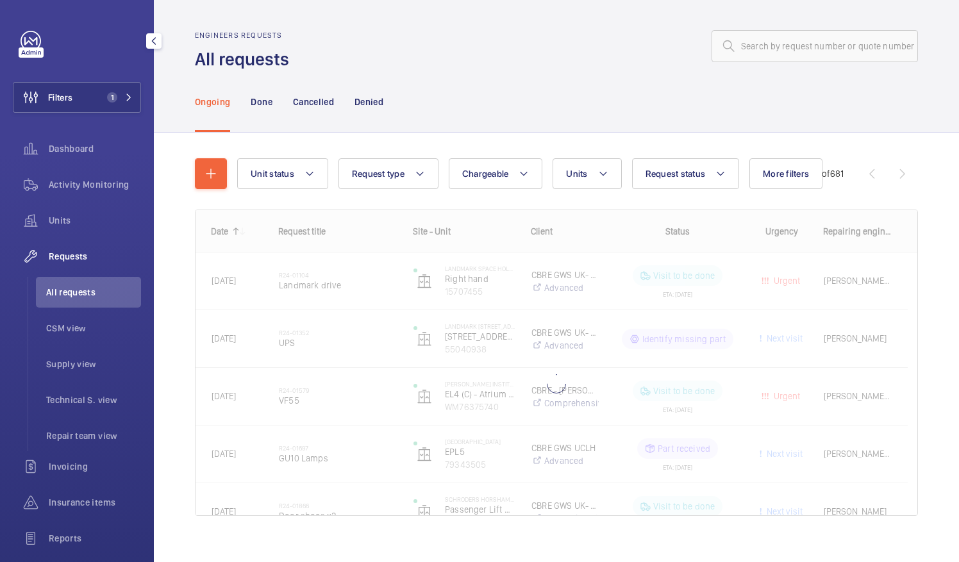
click at [91, 292] on span "All requests" at bounding box center [93, 292] width 95 height 13
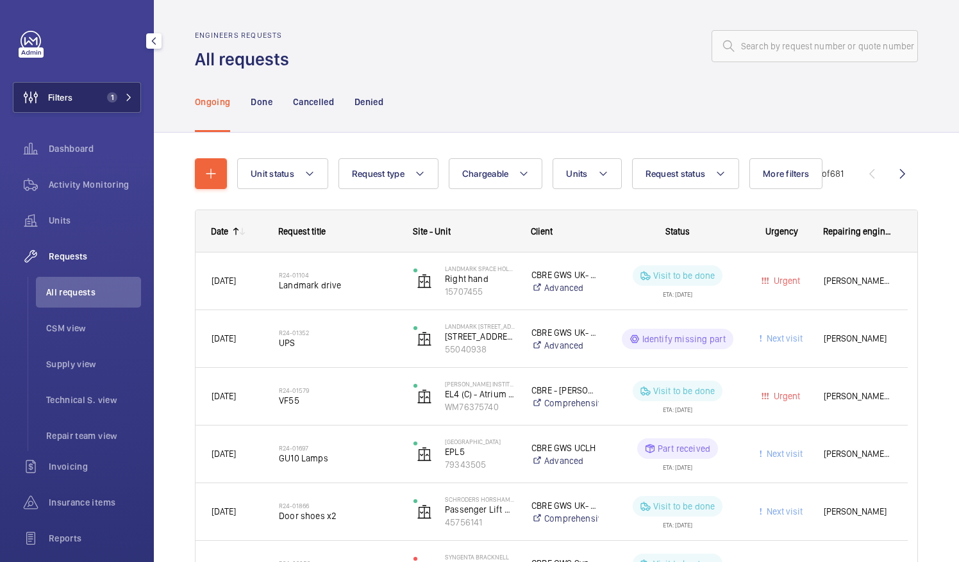
click at [115, 95] on span "1" at bounding box center [117, 97] width 31 height 10
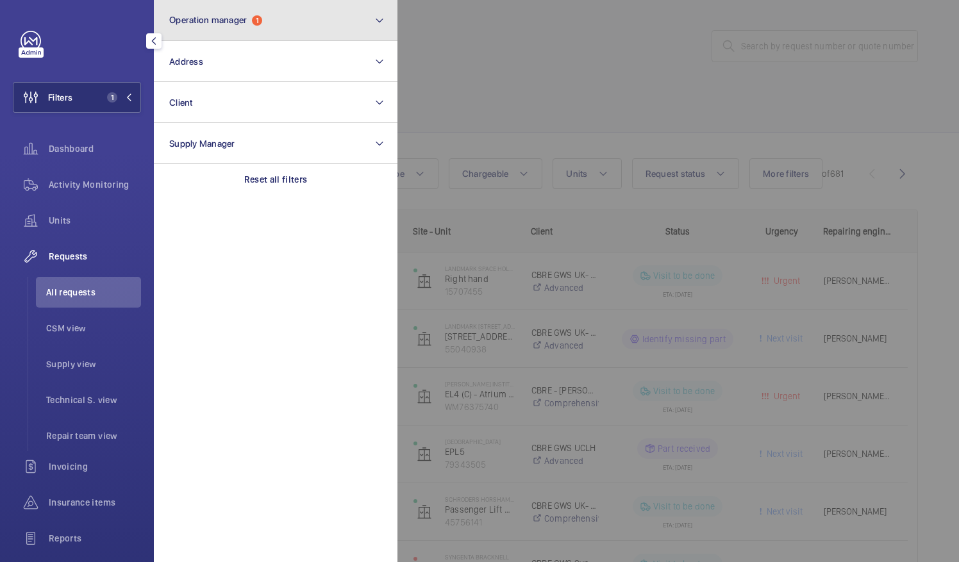
click at [274, 19] on button "Operation manager 1" at bounding box center [276, 20] width 244 height 41
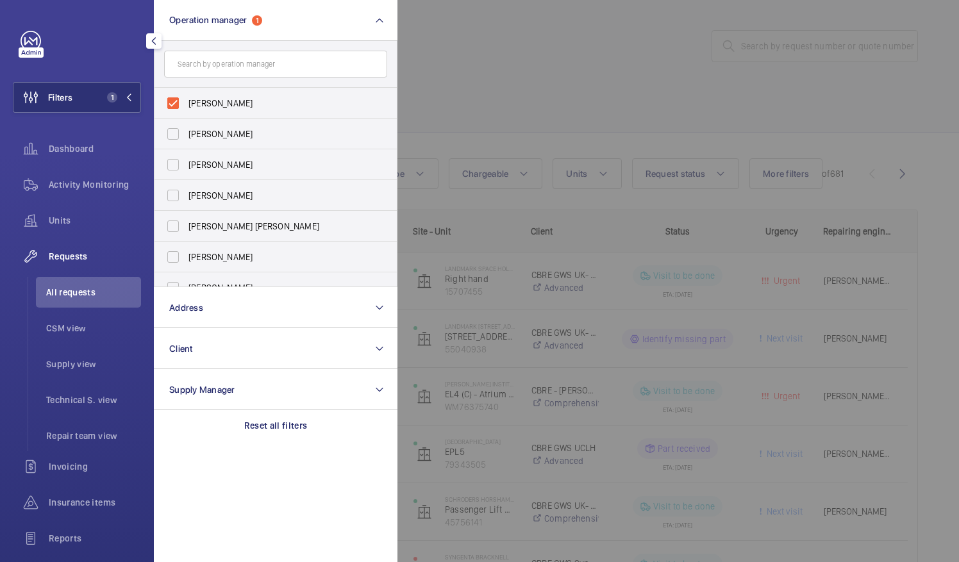
click at [412, 156] on div at bounding box center [877, 281] width 959 height 562
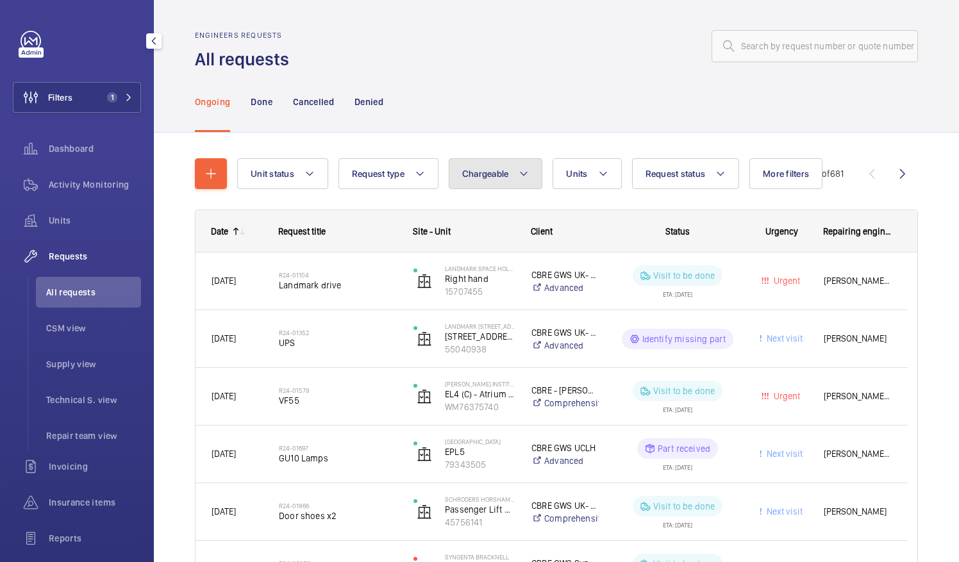
click at [494, 169] on span "Chargeable" at bounding box center [485, 174] width 47 height 10
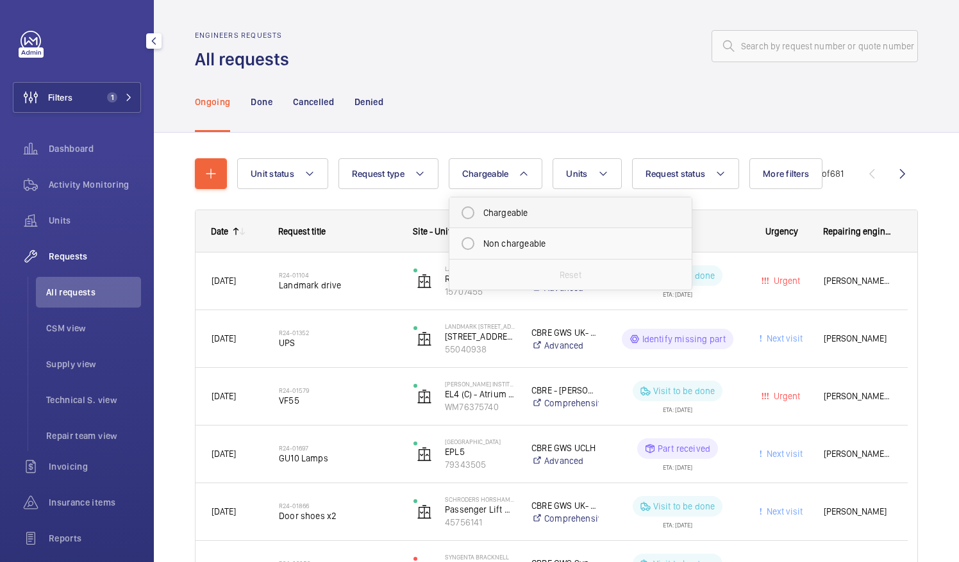
click at [505, 217] on mat-radio-button "Chargeable" at bounding box center [570, 213] width 231 height 26
radio input "true"
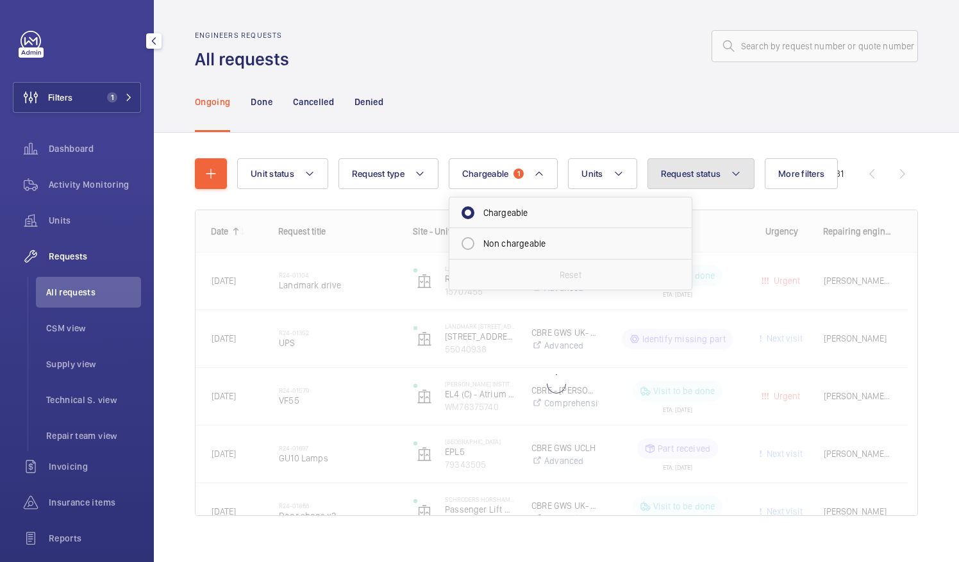
click at [695, 176] on span "Request status" at bounding box center [691, 174] width 60 height 10
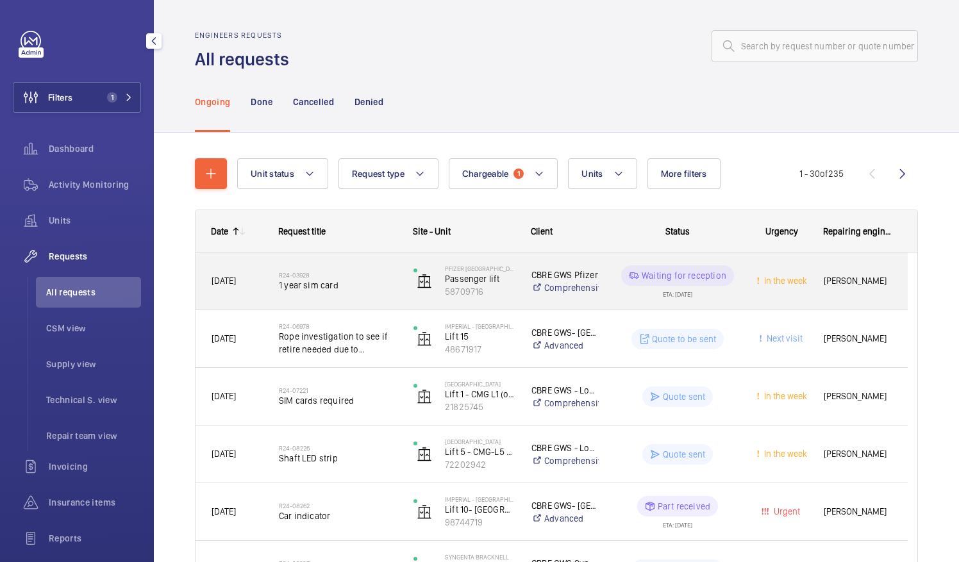
click at [726, 307] on div "Waiting for reception ETA: 29/04/2024" at bounding box center [670, 282] width 140 height 58
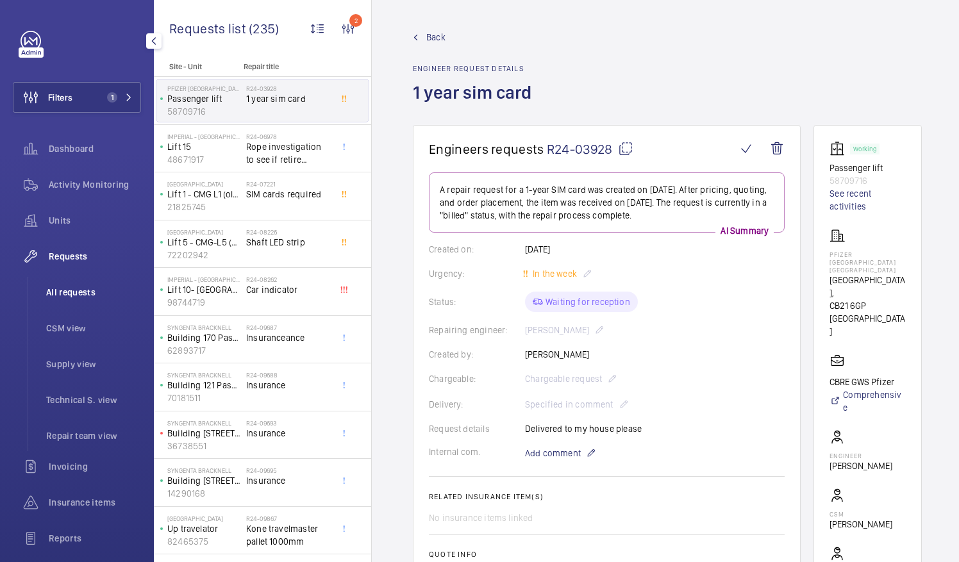
click at [86, 282] on li "All requests" at bounding box center [88, 292] width 105 height 31
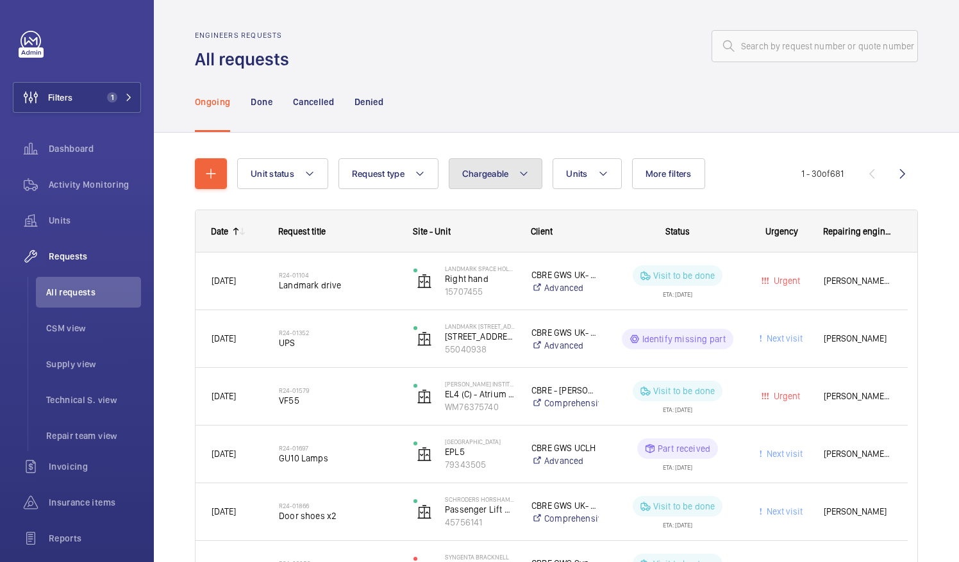
click at [486, 189] on button "Chargeable" at bounding box center [496, 173] width 94 height 31
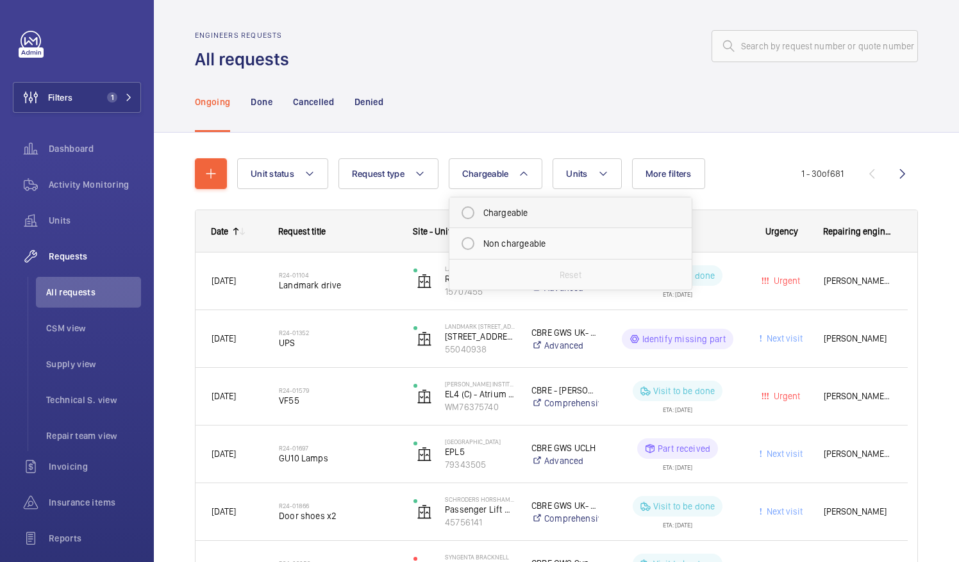
click at [519, 212] on mat-radio-button "Chargeable" at bounding box center [570, 213] width 231 height 26
radio input "true"
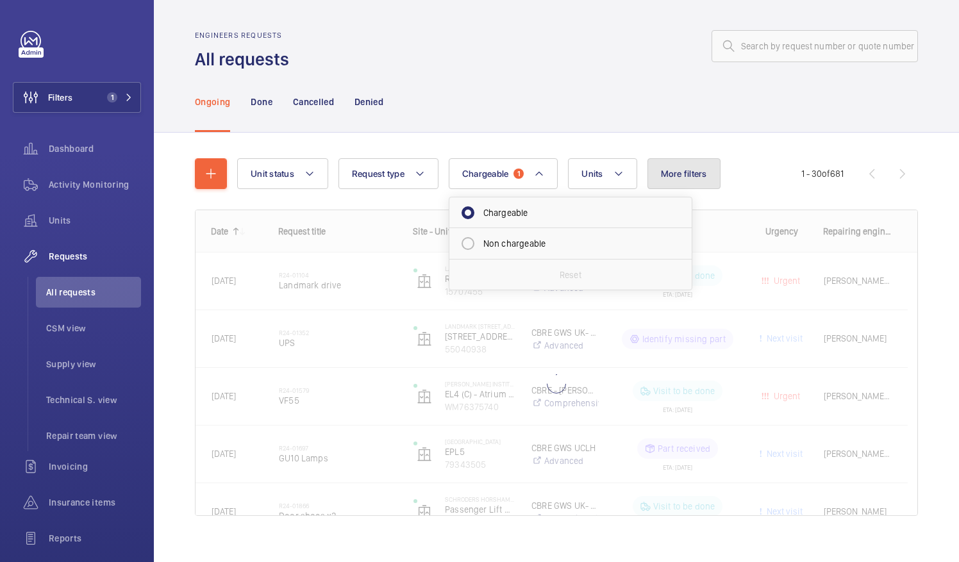
click at [686, 178] on span "More filters" at bounding box center [684, 174] width 46 height 10
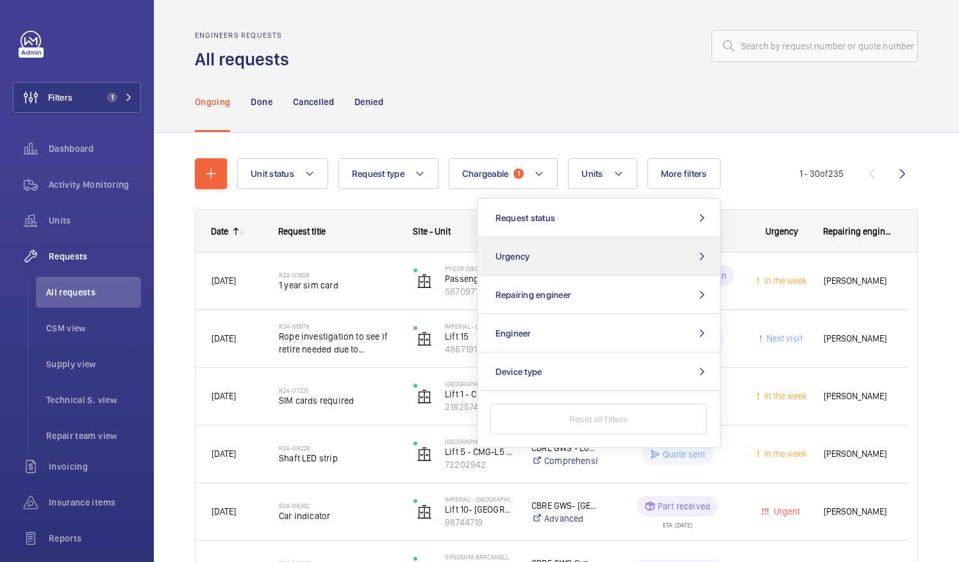
scroll to position [4, 0]
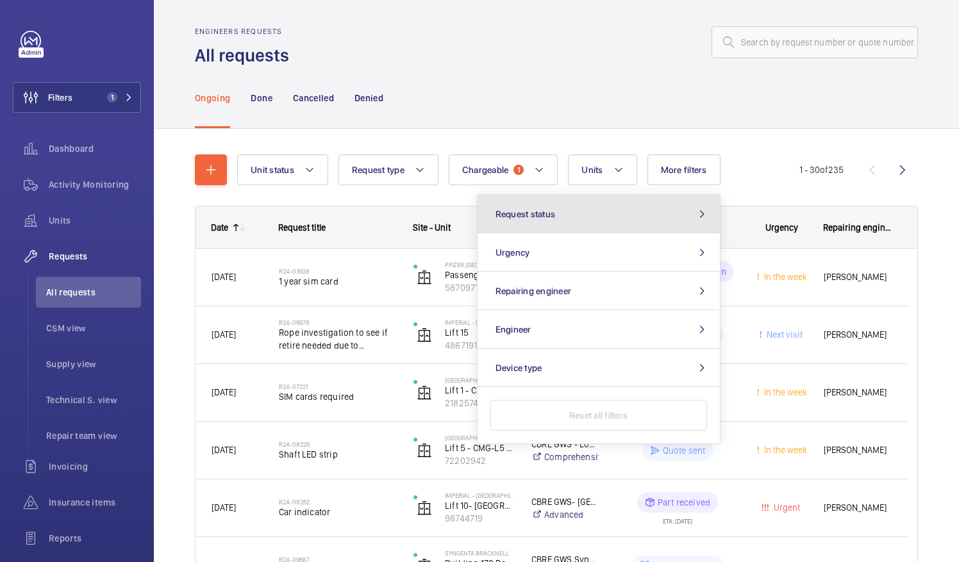
click at [613, 217] on button "Request status" at bounding box center [599, 214] width 242 height 38
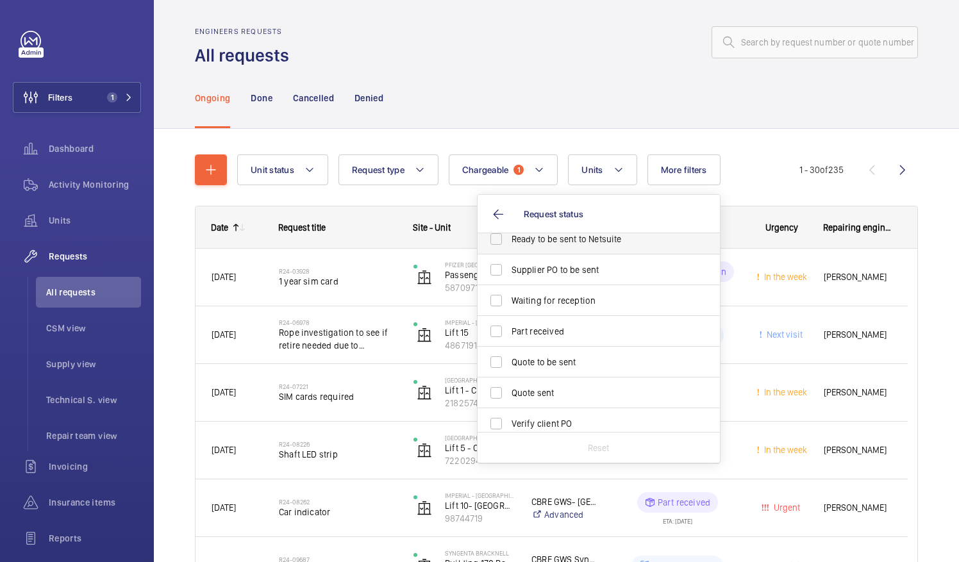
scroll to position [104, 0]
click at [580, 360] on span "Quote to be sent" at bounding box center [600, 360] width 176 height 13
click at [509, 360] on input "Quote to be sent" at bounding box center [497, 361] width 26 height 26
checkbox input "true"
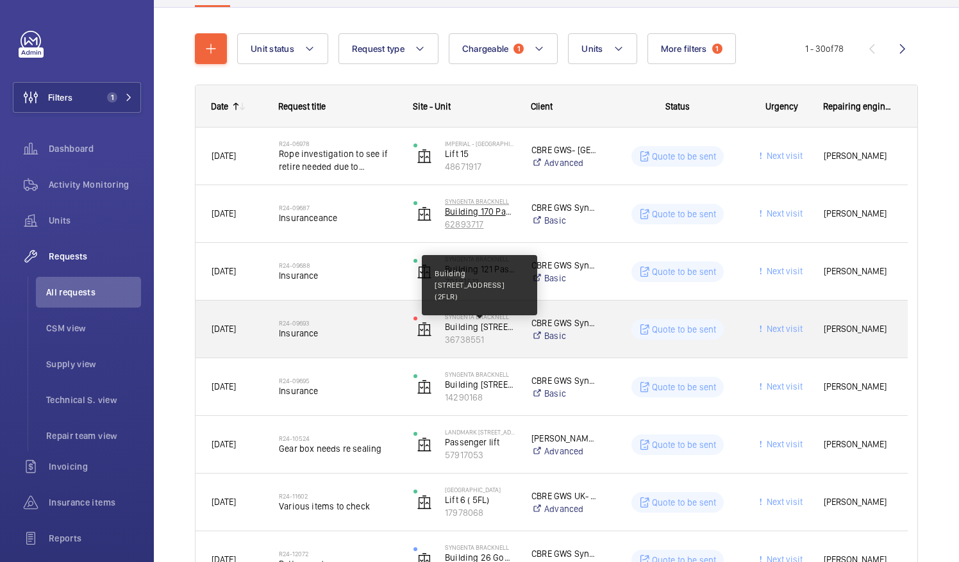
scroll to position [120, 0]
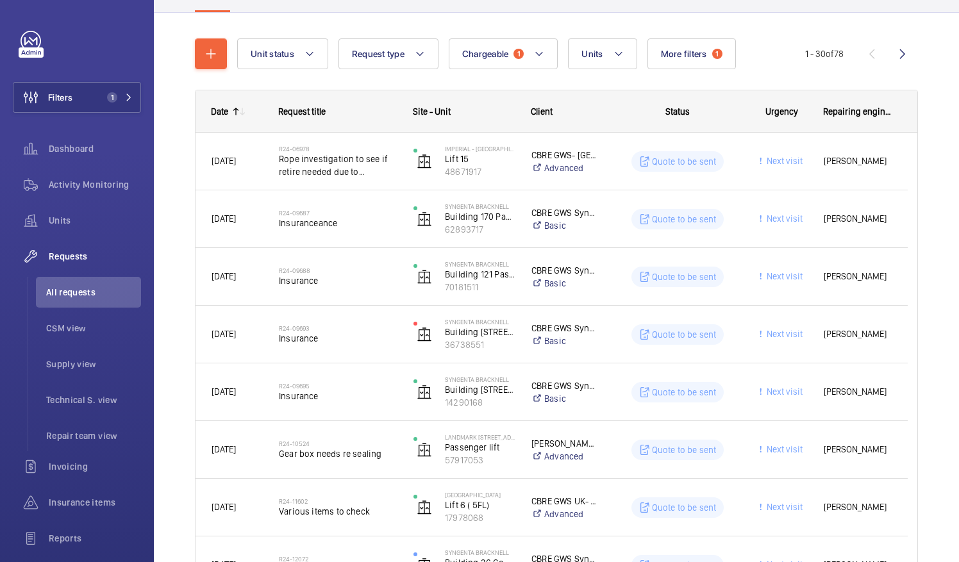
click at [243, 112] on mat-icon at bounding box center [242, 111] width 10 height 10
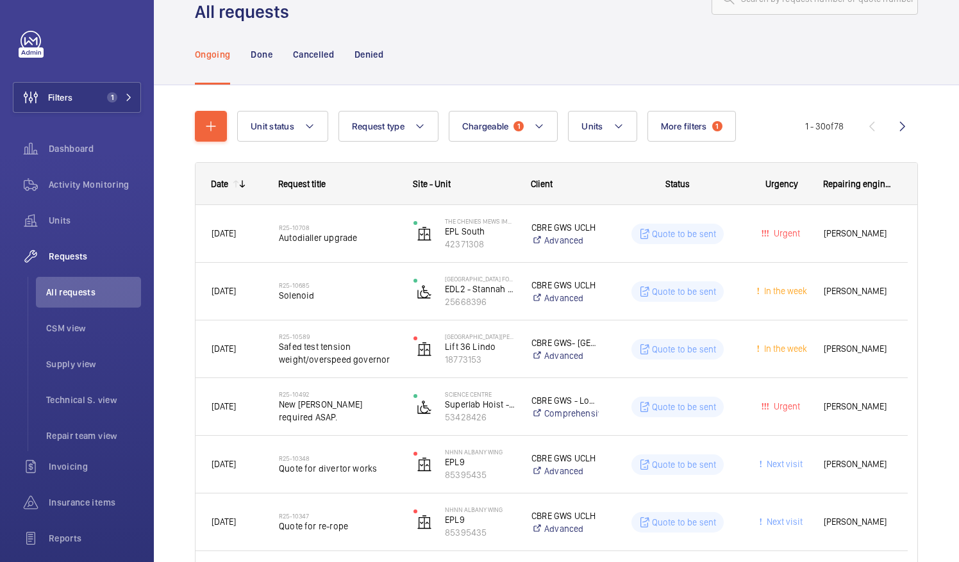
scroll to position [47, 0]
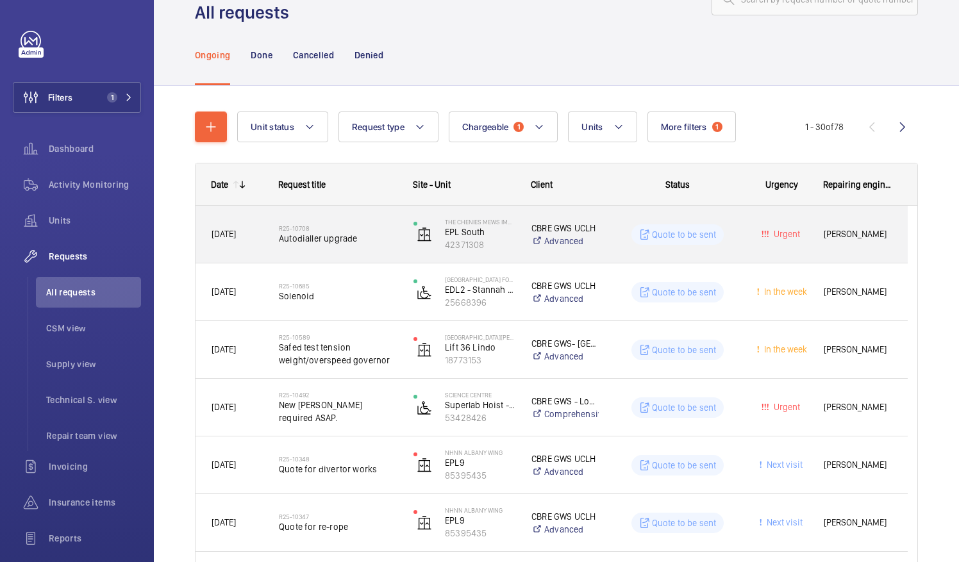
click at [671, 235] on p "Quote to be sent" at bounding box center [684, 234] width 65 height 13
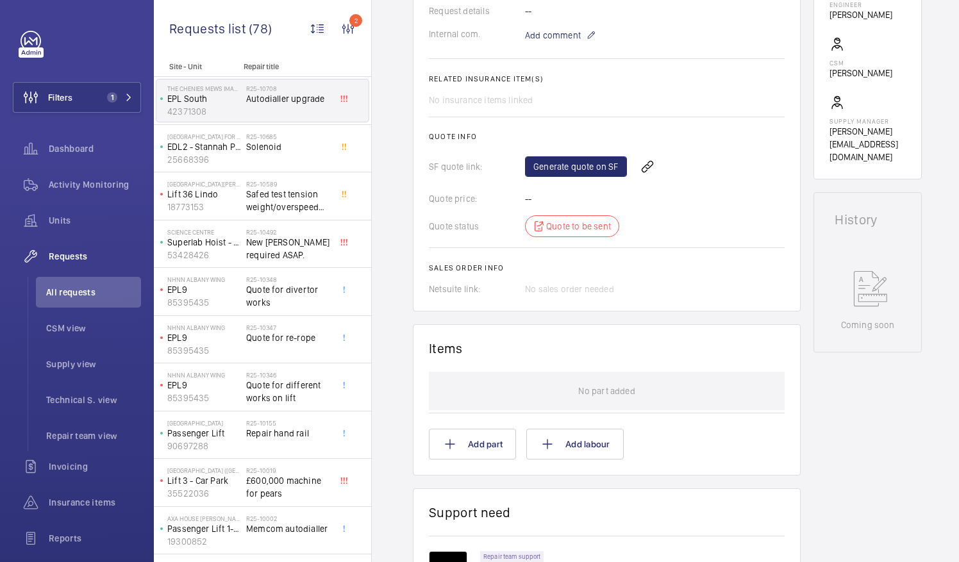
scroll to position [80, 0]
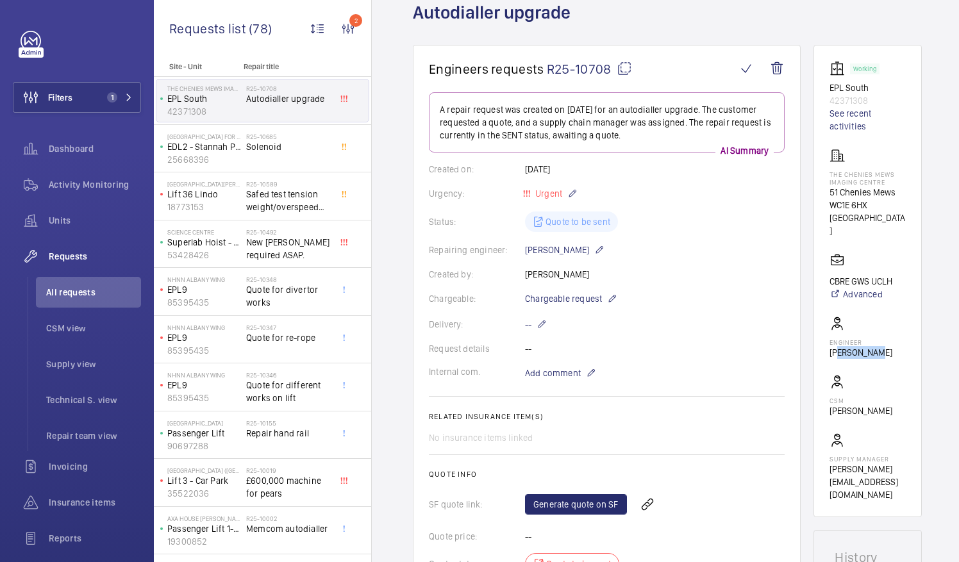
drag, startPoint x: 833, startPoint y: 317, endPoint x: 904, endPoint y: 317, distance: 71.2
click at [904, 317] on wm-front-card-body "Working EPL South 42371308 See recent activities The Chenies Mews Imaging Centr…" at bounding box center [868, 281] width 76 height 441
drag, startPoint x: 904, startPoint y: 317, endPoint x: 868, endPoint y: 316, distance: 36.6
click at [868, 346] on p "[PERSON_NAME]" at bounding box center [861, 352] width 63 height 13
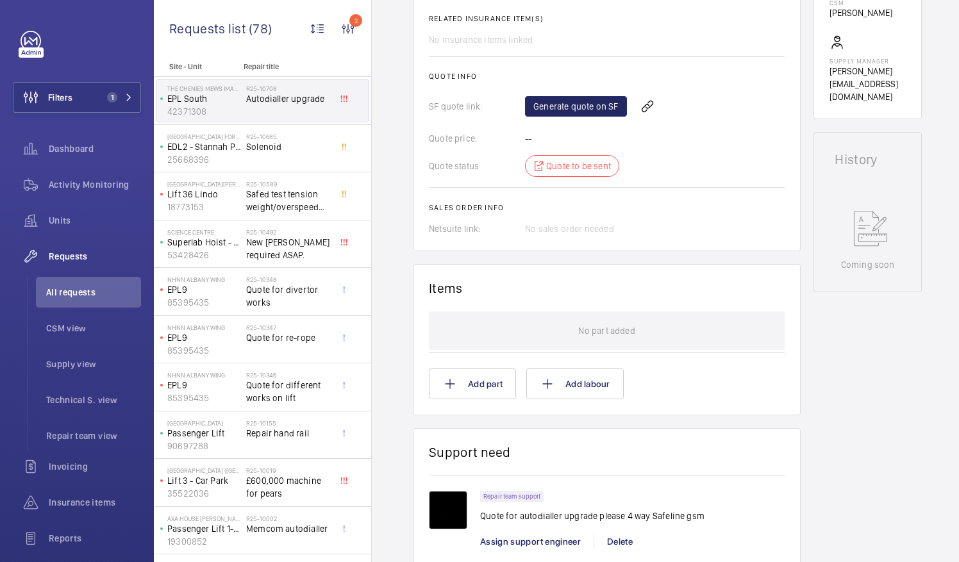
scroll to position [478, 0]
click at [616, 353] on wm-front-card-body "No part added Add part Add labour" at bounding box center [607, 356] width 356 height 88
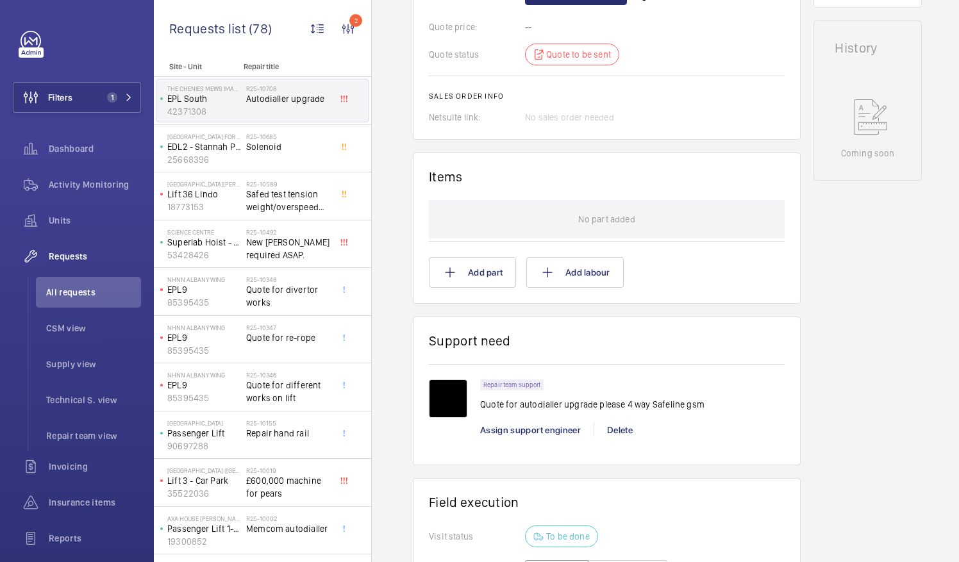
scroll to position [591, 0]
click at [476, 258] on button "Add part" at bounding box center [472, 271] width 87 height 31
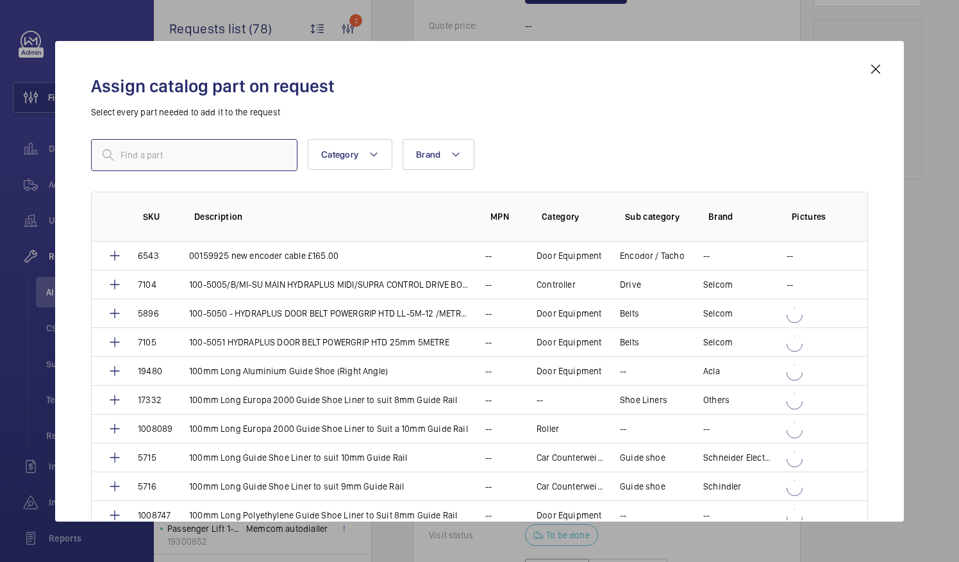
click at [164, 170] on input "text" at bounding box center [194, 155] width 206 height 32
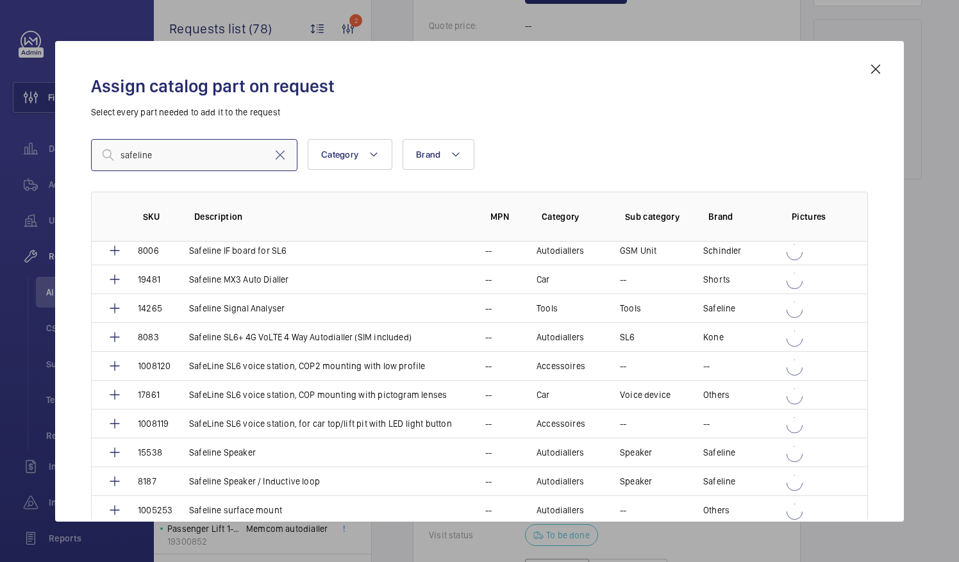
scroll to position [568, 0]
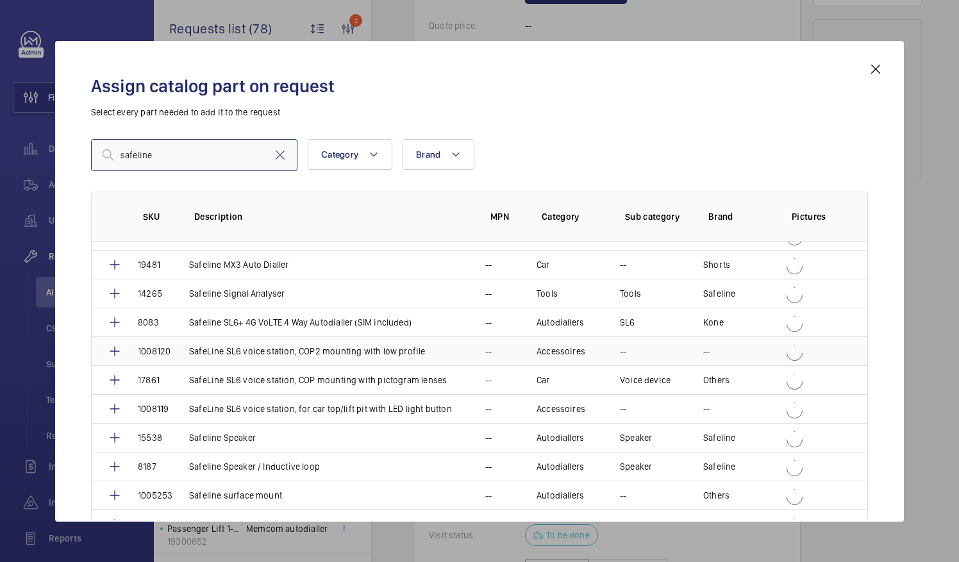
type input "safeline"
drag, startPoint x: 283, startPoint y: 342, endPoint x: 293, endPoint y: 312, distance: 31.6
click at [0, 0] on tbody "7260 10 Metre extension cable -- Autodiallers Electrical components AUTRE 7259 …" at bounding box center [0, 0] width 0 height 0
click at [293, 316] on p "Safeline SL6+ 4G VoLTE 4 Way Autodialler (SIM included)" at bounding box center [300, 322] width 223 height 13
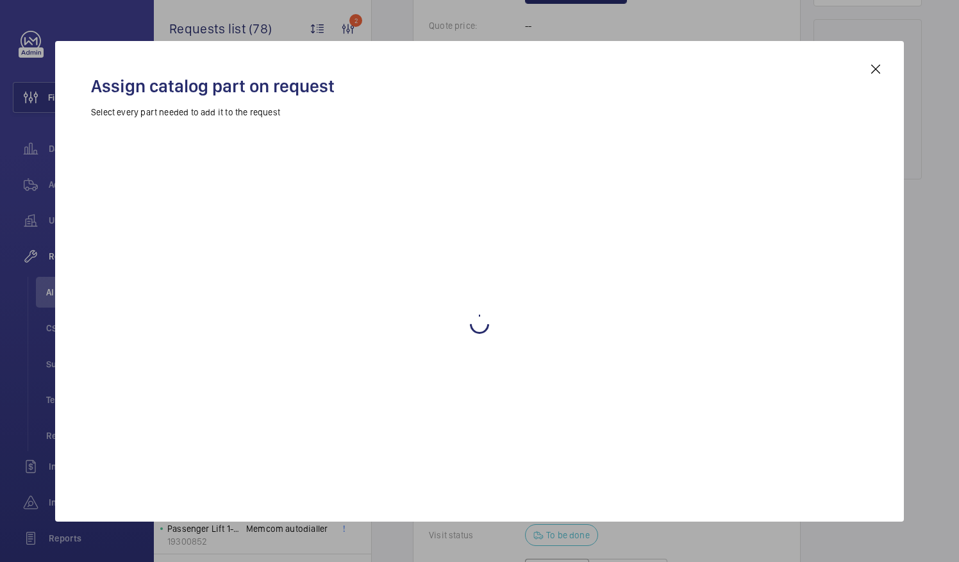
click at [618, 291] on wm-front-async-data-loader "Back Engineer request details Autodialler upgrade Engineers requests R25-10708 …" at bounding box center [667, 281] width 591 height 562
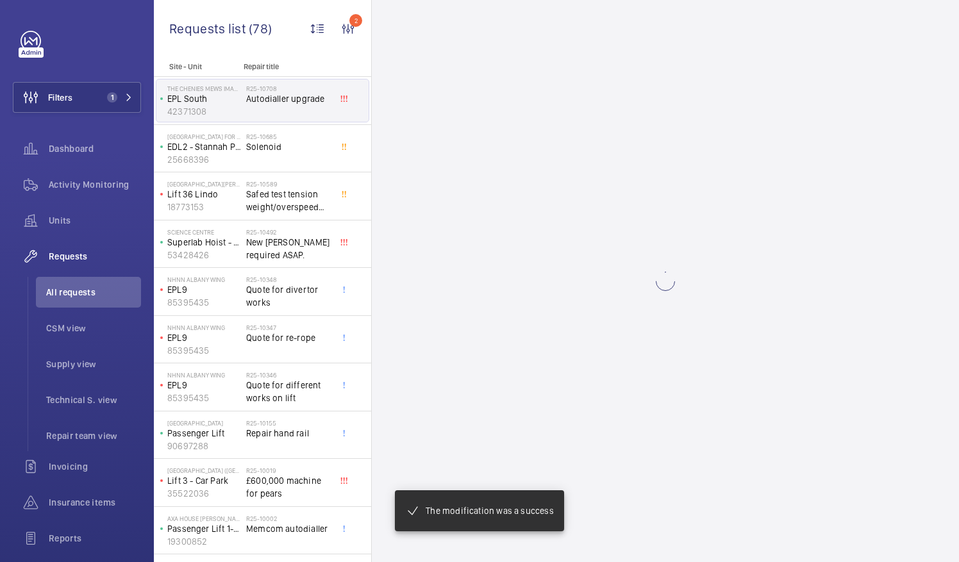
scroll to position [0, 0]
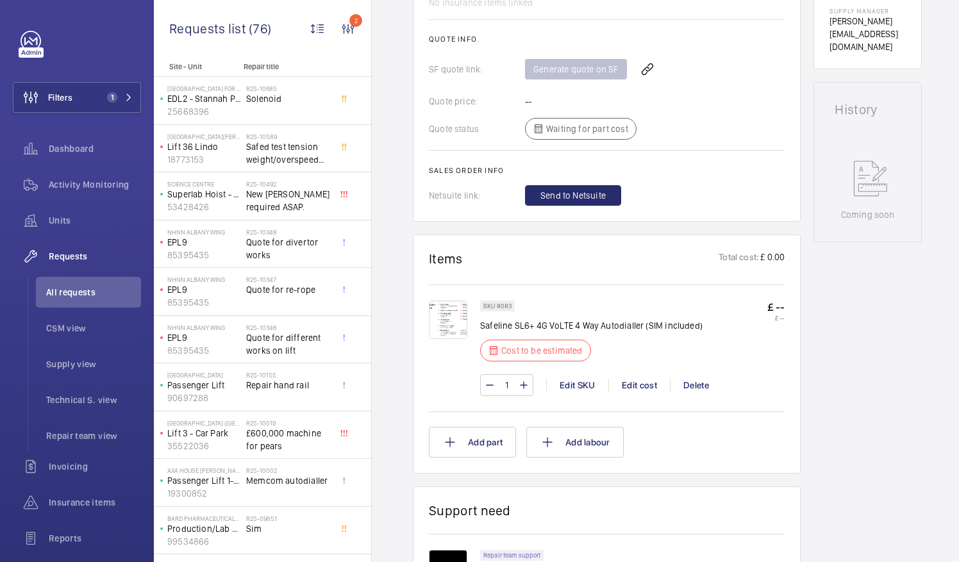
scroll to position [547, 0]
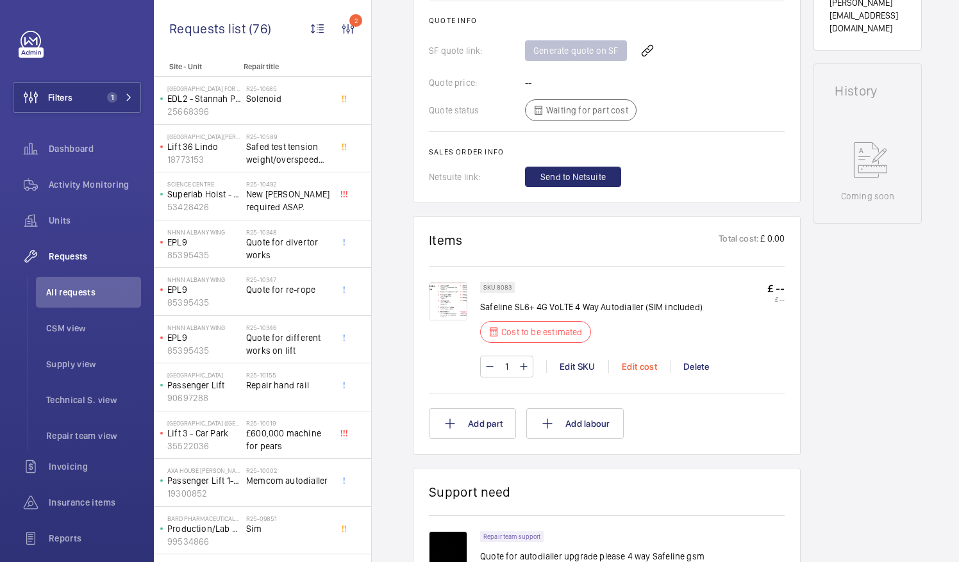
click at [646, 367] on div "Edit cost" at bounding box center [640, 366] width 62 height 13
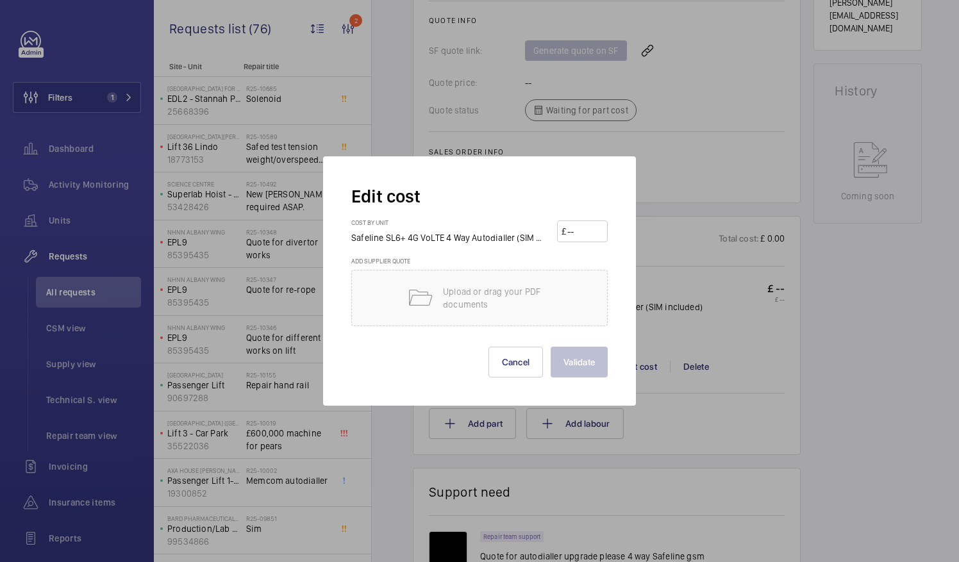
click at [589, 237] on input "number" at bounding box center [584, 231] width 37 height 21
type input "834"
click at [560, 374] on button "Validate" at bounding box center [579, 362] width 57 height 31
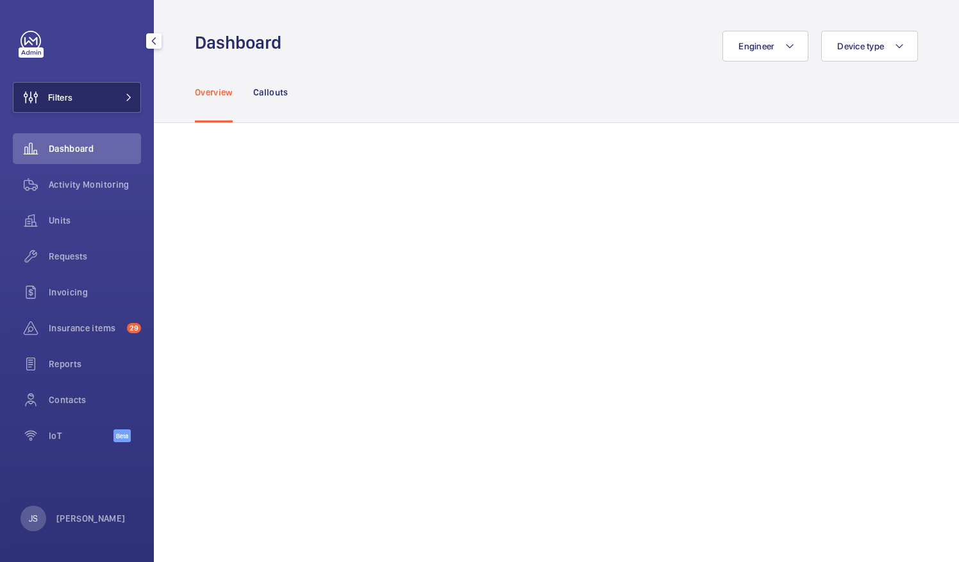
click at [121, 94] on span at bounding box center [124, 98] width 15 height 8
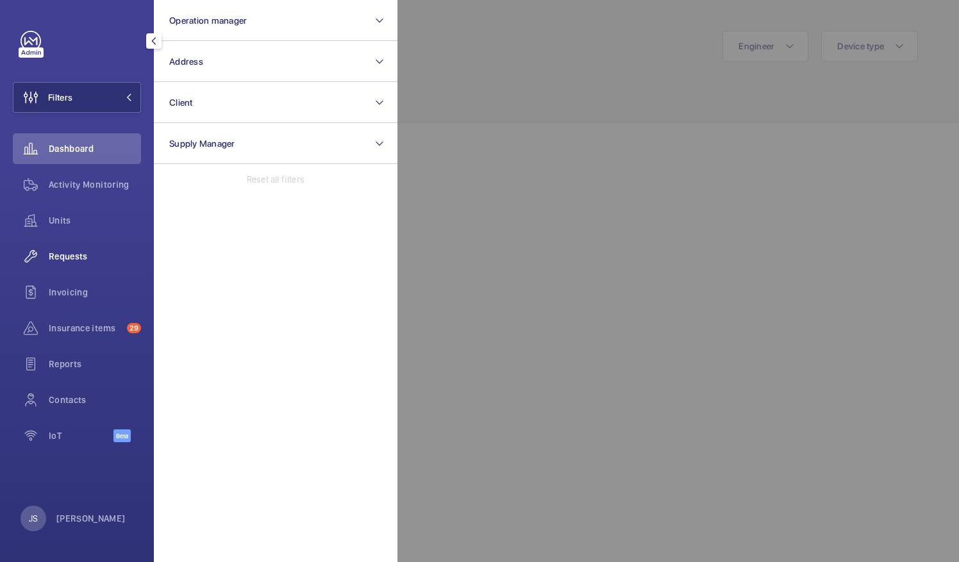
click at [80, 246] on div "Requests" at bounding box center [77, 256] width 128 height 31
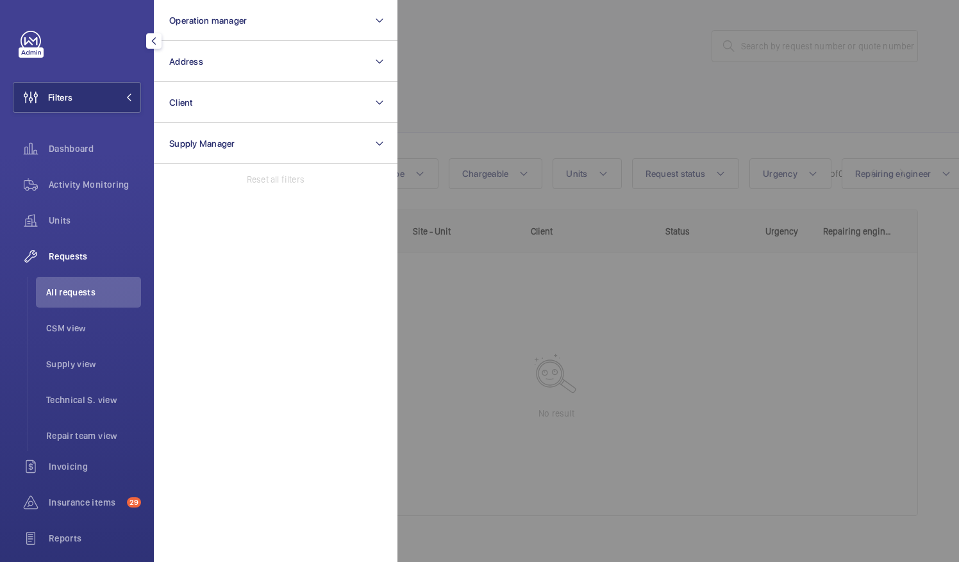
click at [80, 246] on div "Requests" at bounding box center [77, 256] width 128 height 31
click at [512, 112] on div at bounding box center [877, 281] width 959 height 562
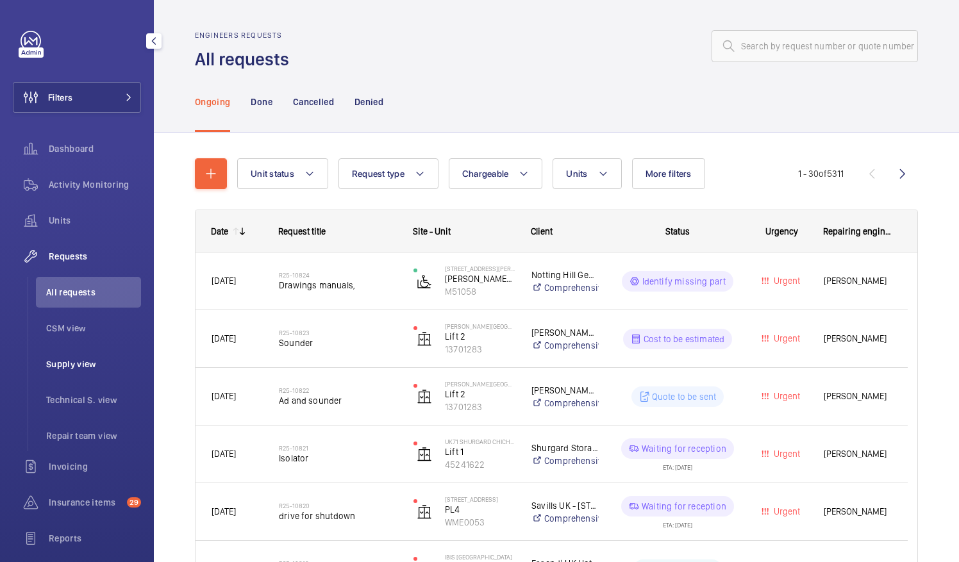
click at [87, 360] on span "Supply view" at bounding box center [93, 364] width 95 height 13
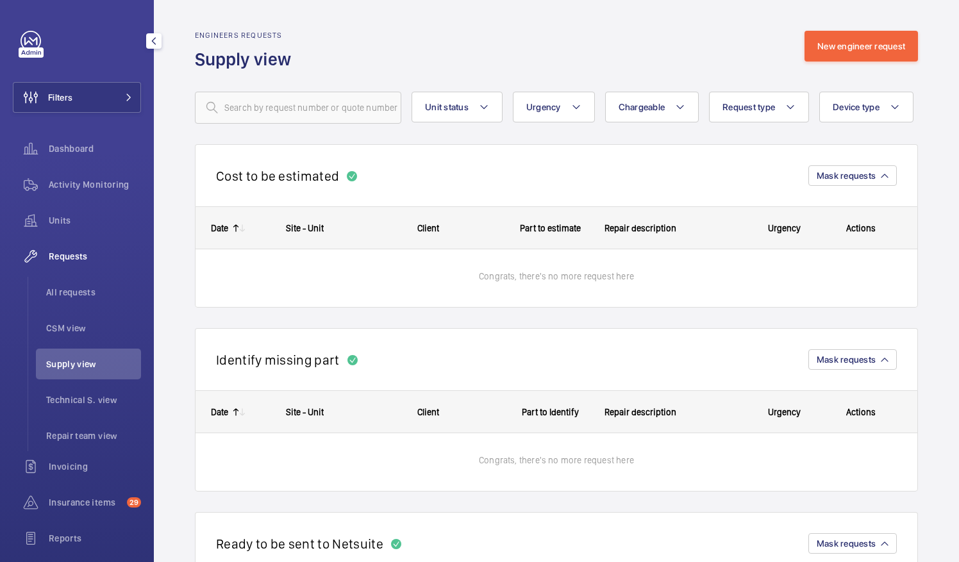
click at [87, 360] on span "Supply view" at bounding box center [93, 364] width 95 height 13
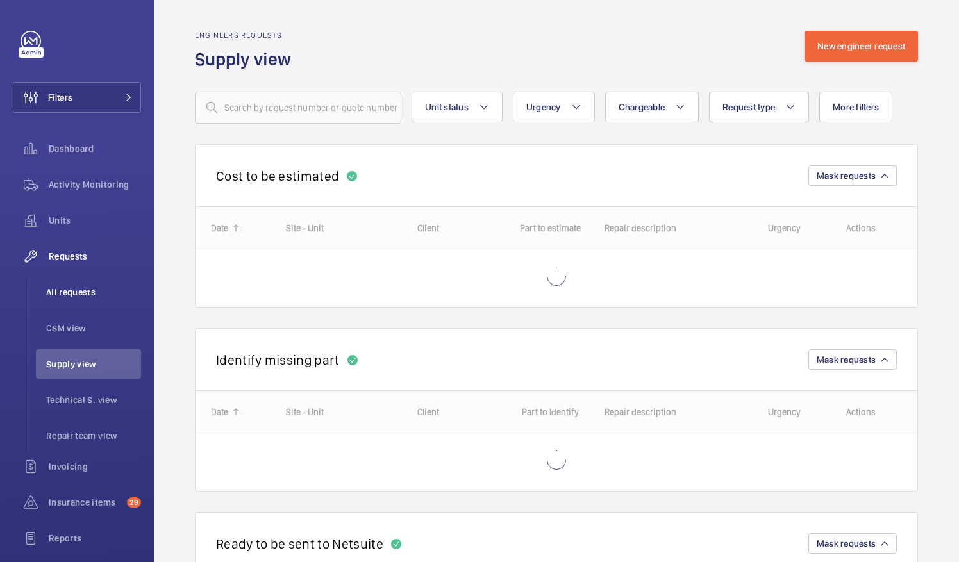
drag, startPoint x: 87, startPoint y: 360, endPoint x: 68, endPoint y: 301, distance: 62.5
click at [68, 301] on li "All requests" at bounding box center [88, 292] width 105 height 31
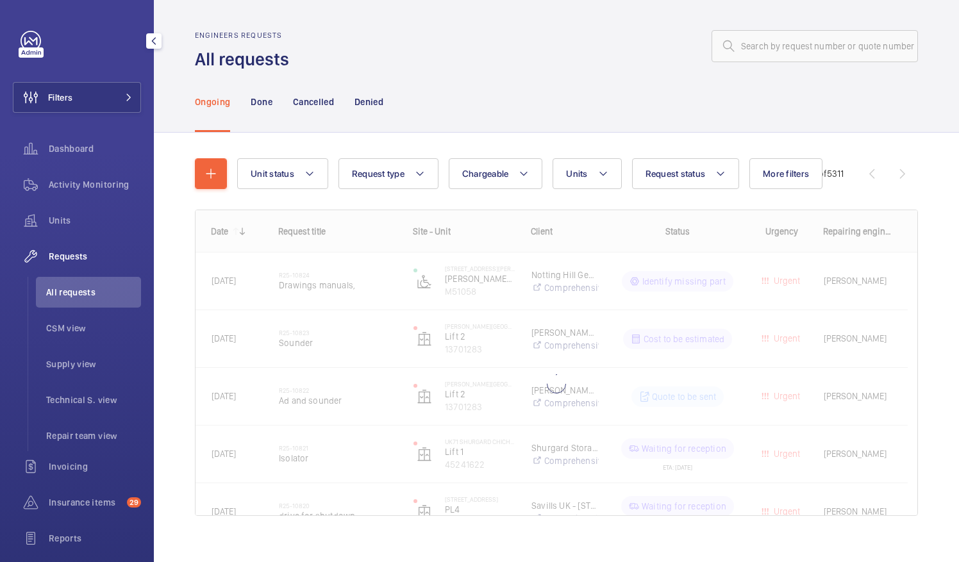
click at [68, 301] on li "All requests" at bounding box center [88, 292] width 105 height 31
click at [485, 178] on span "Chargeable" at bounding box center [485, 174] width 47 height 10
drag, startPoint x: 485, startPoint y: 178, endPoint x: 494, endPoint y: 210, distance: 32.7
click at [494, 189] on div "Chargeable Chargeable Non chargeable Reset" at bounding box center [496, 173] width 94 height 31
click at [704, 183] on button "Request status" at bounding box center [686, 173] width 108 height 31
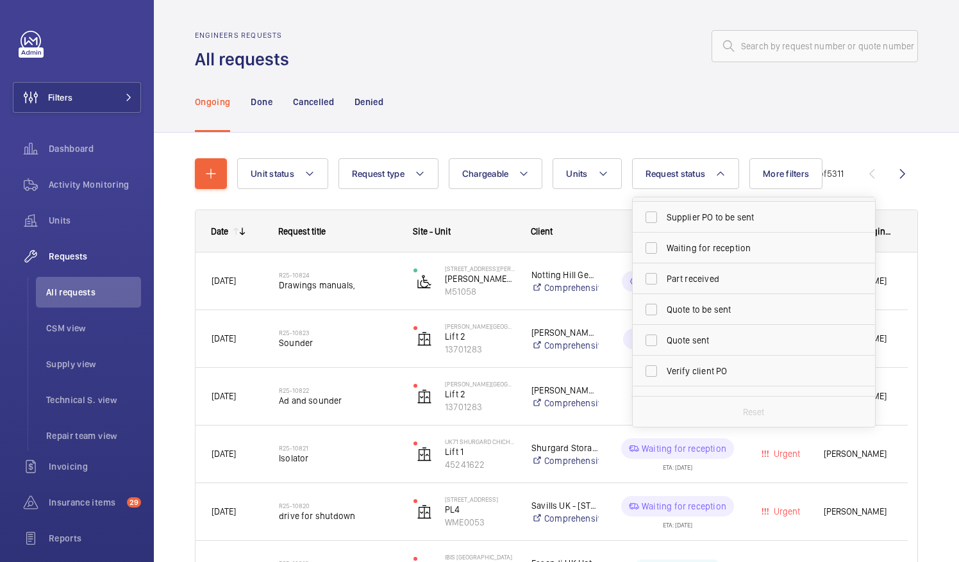
scroll to position [121, 0]
click at [727, 310] on span "Quote to be sent" at bounding box center [755, 307] width 176 height 13
click at [664, 310] on input "Quote to be sent" at bounding box center [652, 308] width 26 height 26
checkbox input "true"
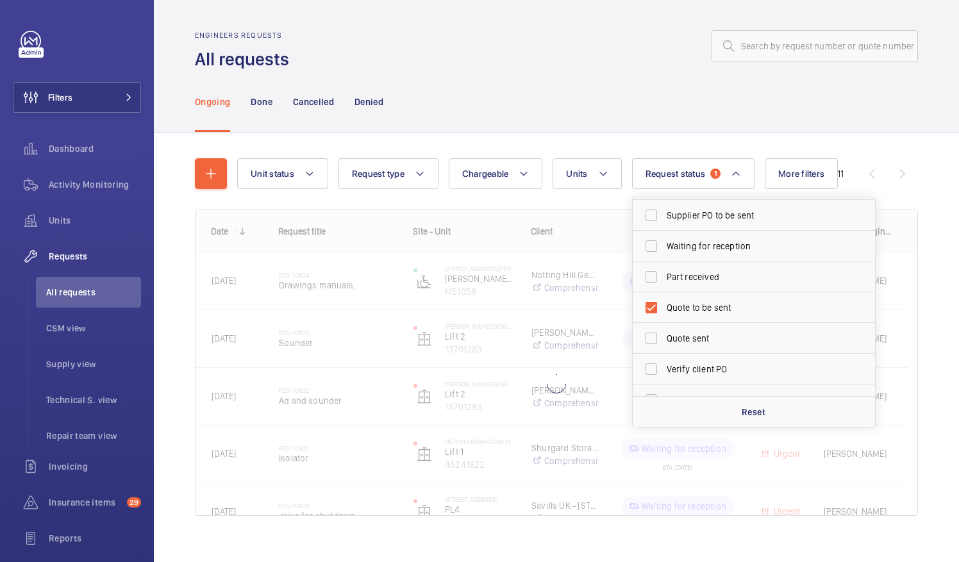
click at [923, 264] on div "Unit status Request type Chargeable Units Request status 1 Cost to be estimated…" at bounding box center [556, 355] width 805 height 445
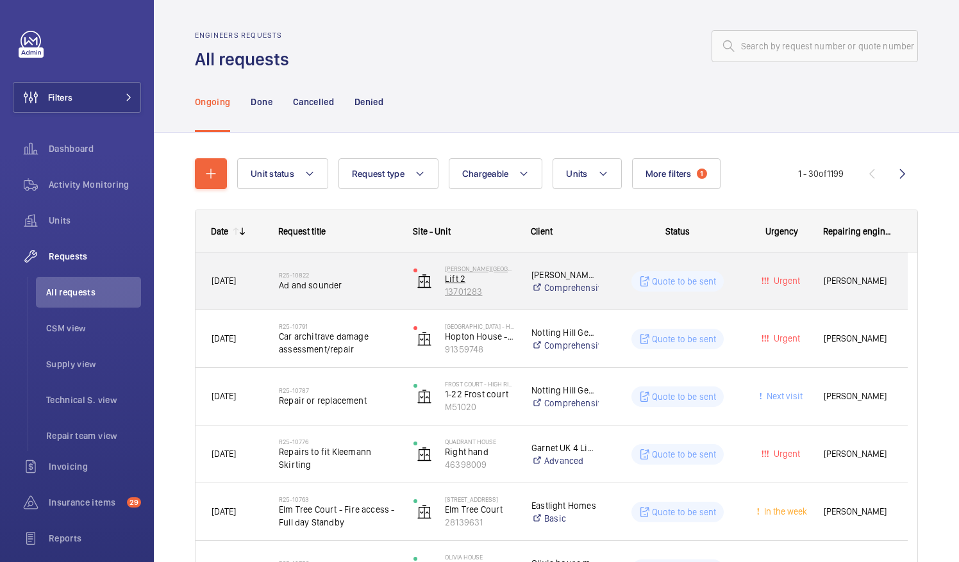
scroll to position [42, 0]
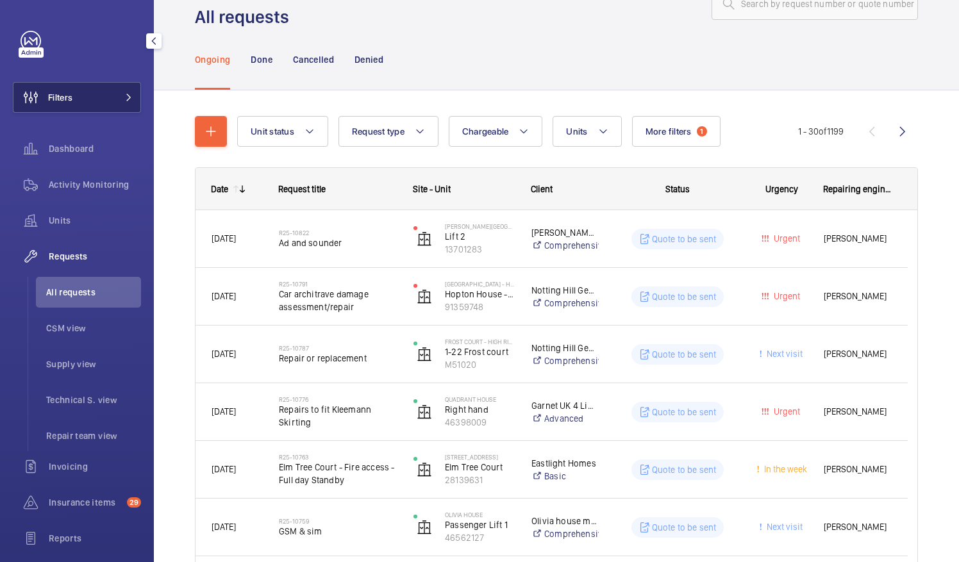
click at [110, 100] on button "Filters" at bounding box center [77, 97] width 128 height 31
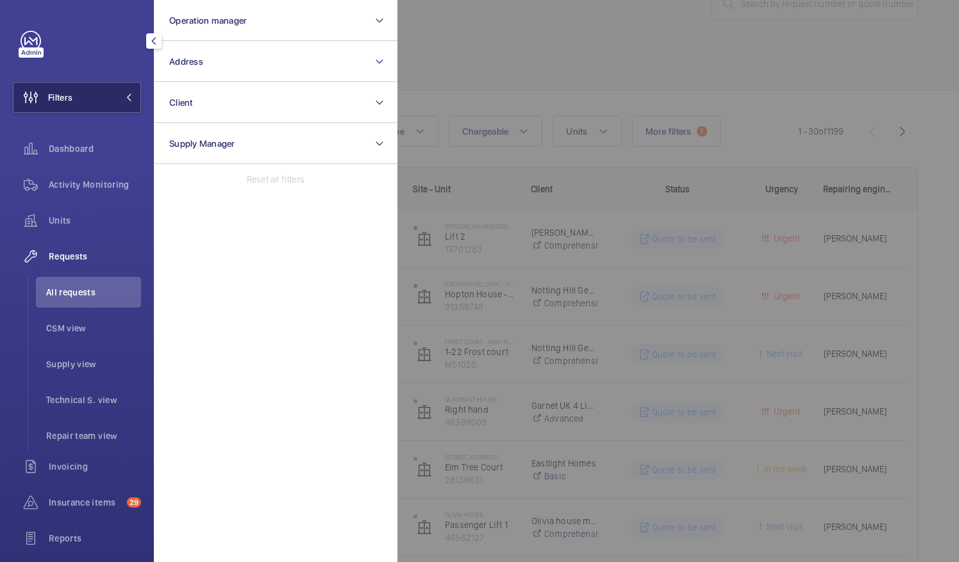
click at [110, 100] on button "Filters" at bounding box center [77, 97] width 128 height 31
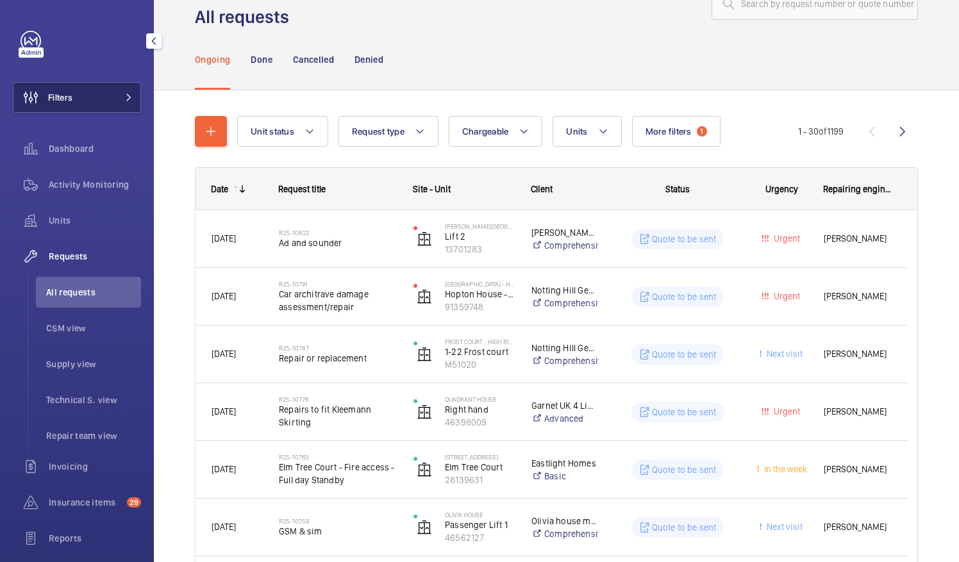
click at [110, 105] on button "Filters" at bounding box center [77, 97] width 128 height 31
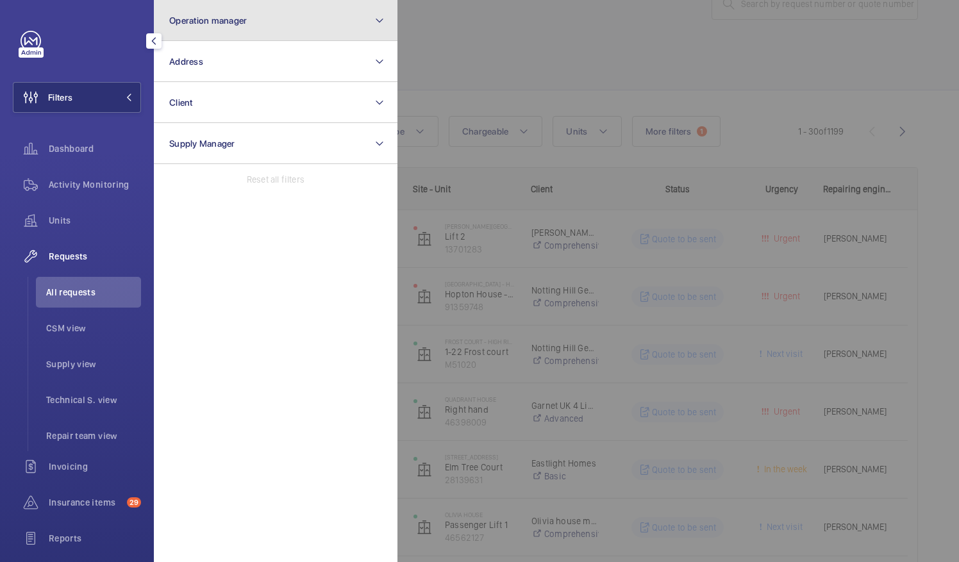
click at [224, 31] on button "Operation manager" at bounding box center [276, 20] width 244 height 41
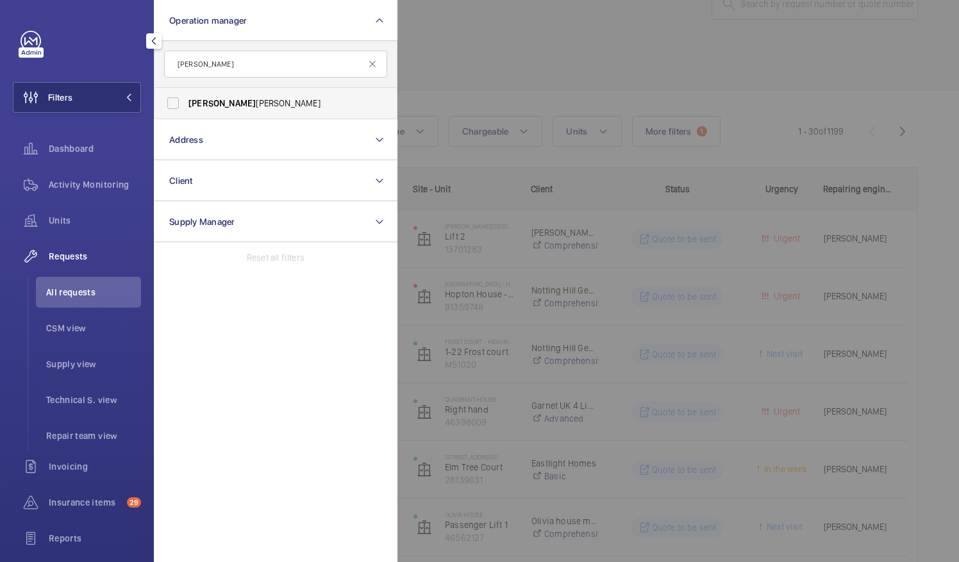
type input "[PERSON_NAME]"
click at [206, 96] on label "[PERSON_NAME]" at bounding box center [266, 103] width 223 height 31
click at [186, 96] on input "[PERSON_NAME]" at bounding box center [173, 103] width 26 height 26
checkbox input "true"
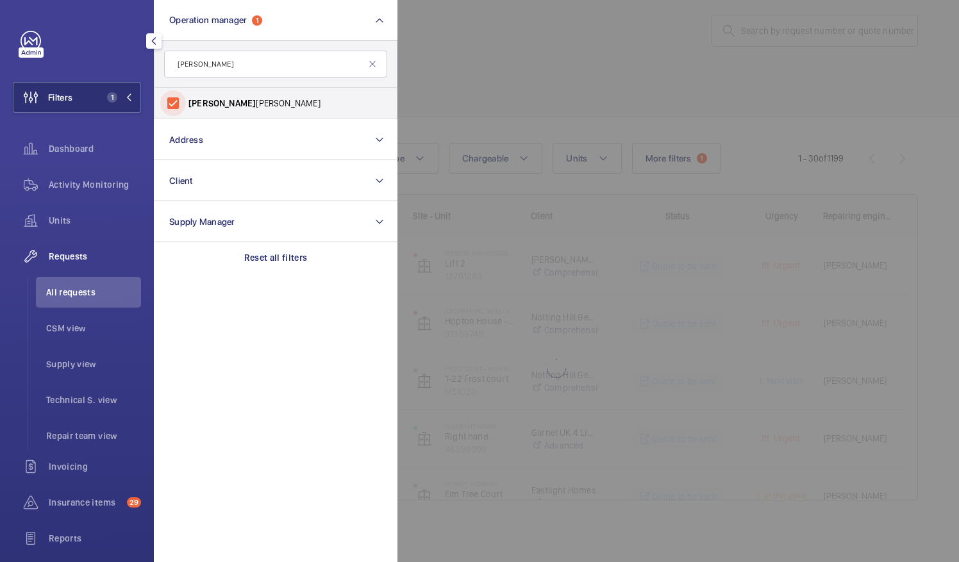
scroll to position [15, 0]
click at [585, 121] on div at bounding box center [877, 281] width 959 height 562
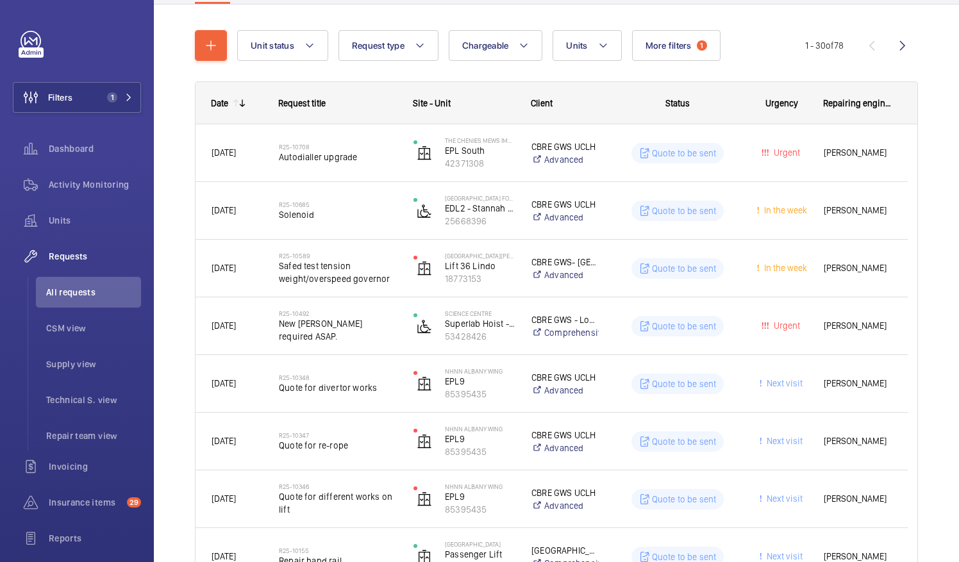
scroll to position [53, 0]
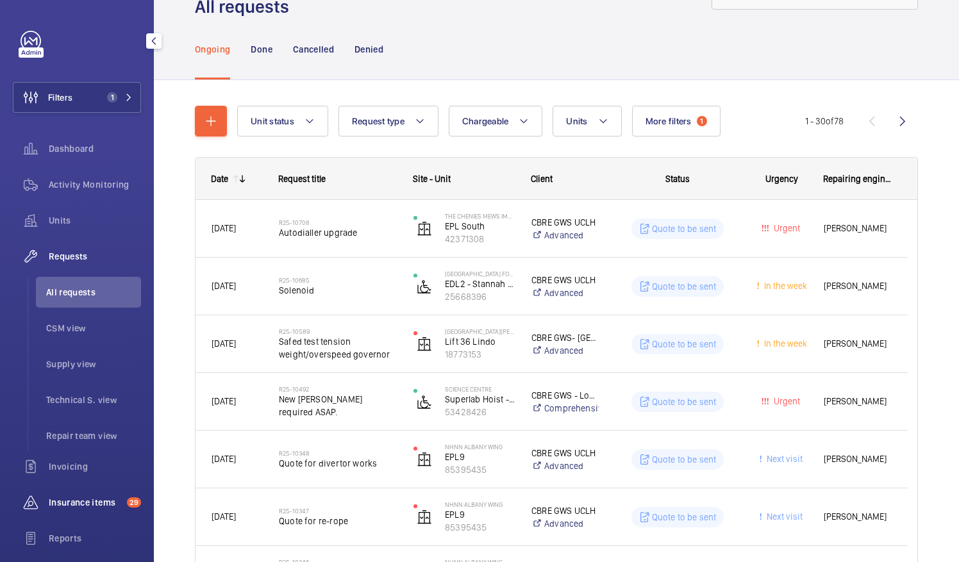
click at [97, 503] on span "Insurance items" at bounding box center [85, 502] width 73 height 13
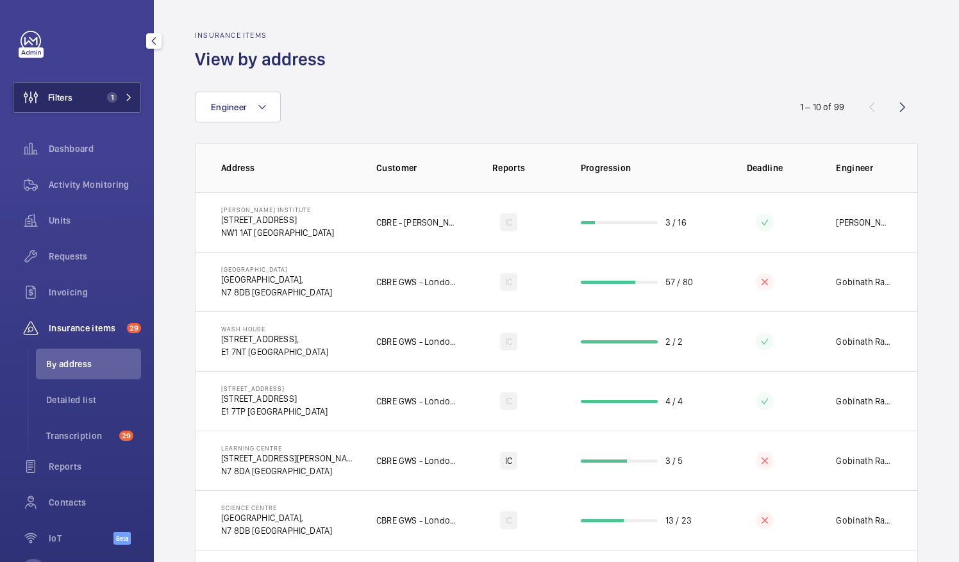
click at [72, 101] on span "Filters" at bounding box center [60, 97] width 24 height 13
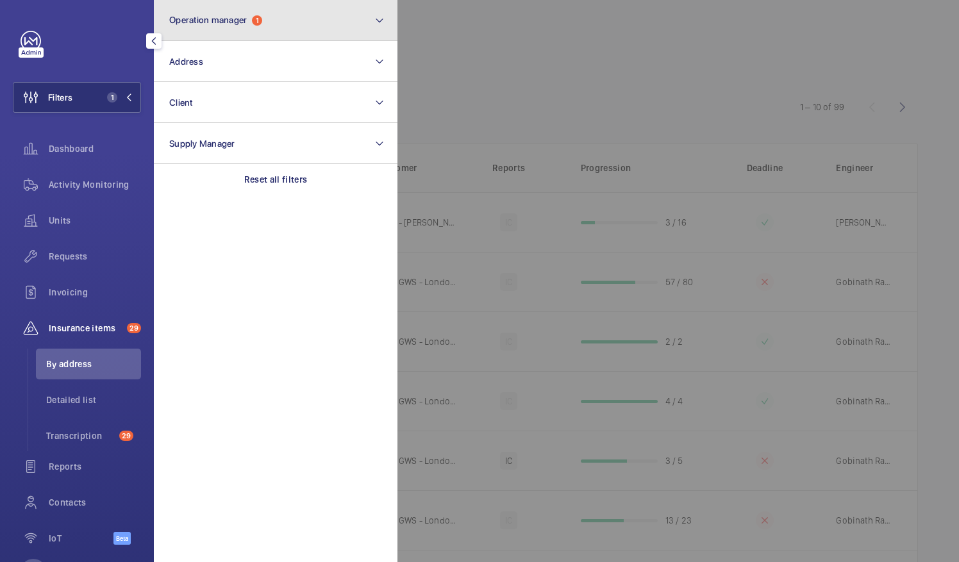
click at [239, 19] on span "Operation manager" at bounding box center [208, 20] width 78 height 10
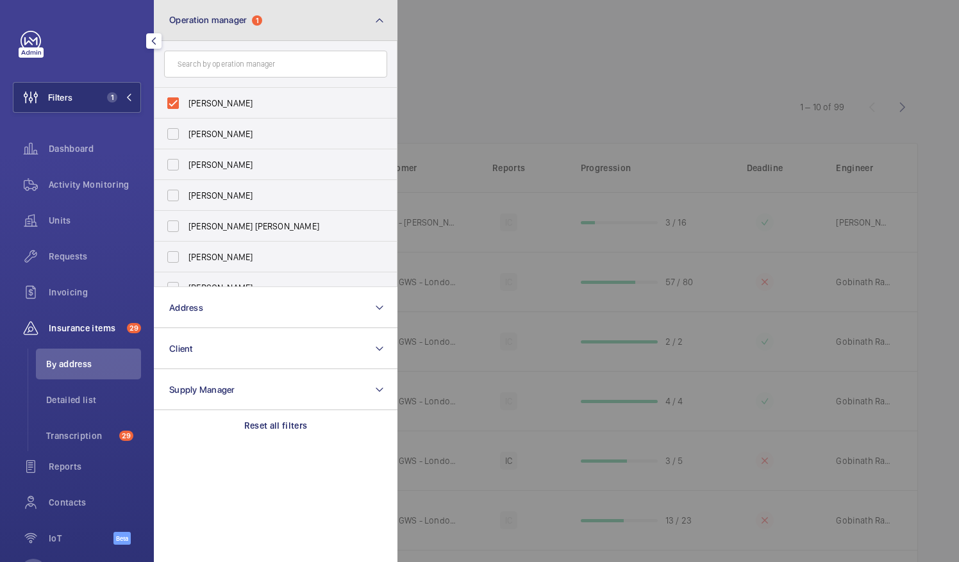
click at [239, 19] on span "Operation manager" at bounding box center [208, 20] width 78 height 10
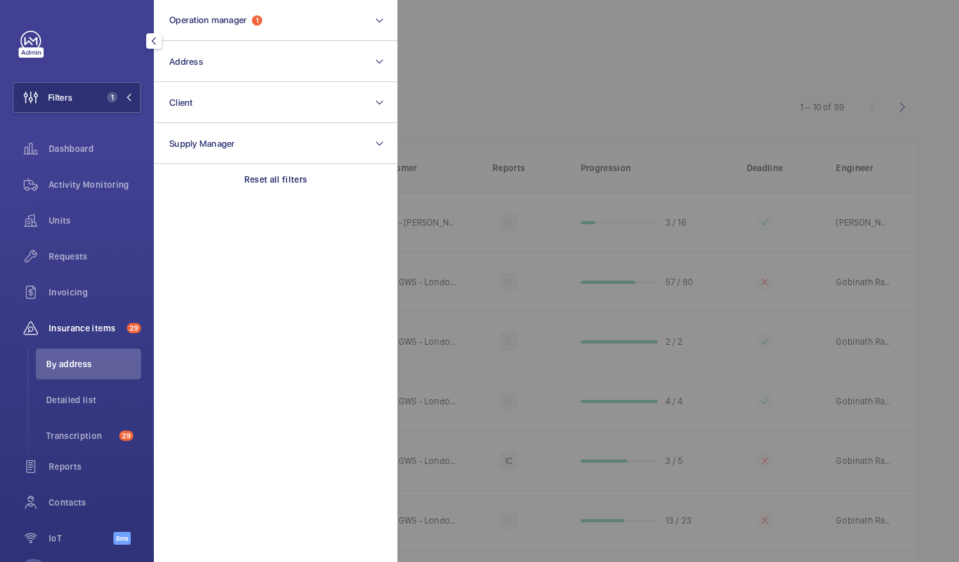
click at [482, 87] on div at bounding box center [877, 281] width 959 height 562
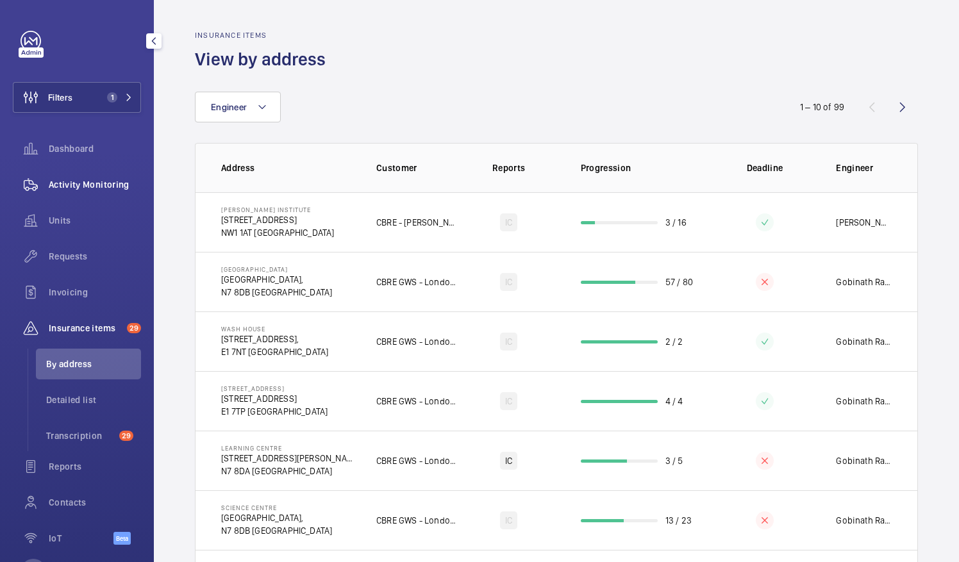
click at [83, 187] on span "Activity Monitoring" at bounding box center [95, 184] width 92 height 13
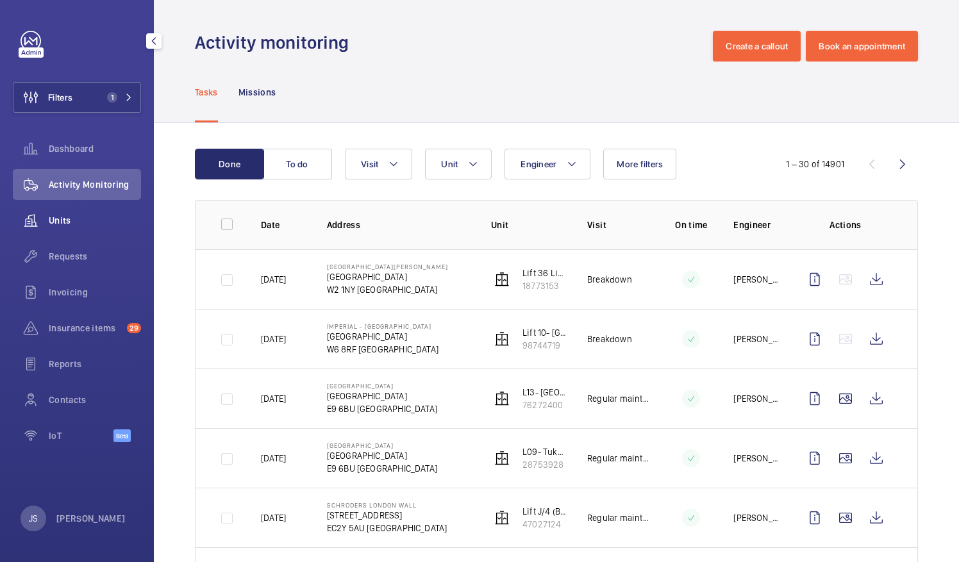
click at [78, 216] on span "Units" at bounding box center [95, 220] width 92 height 13
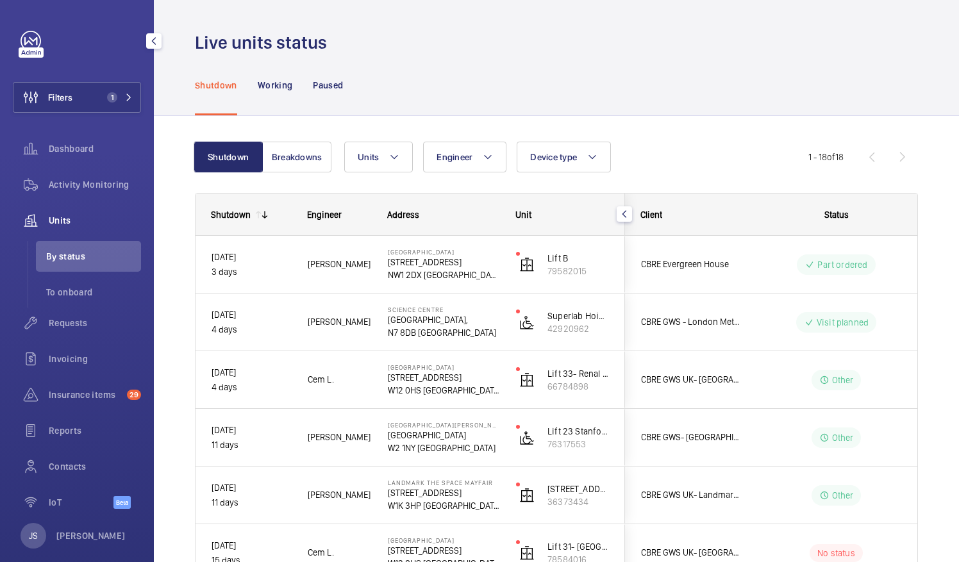
click at [72, 258] on span "By status" at bounding box center [93, 256] width 95 height 13
click at [73, 285] on li "To onboard" at bounding box center [88, 292] width 105 height 31
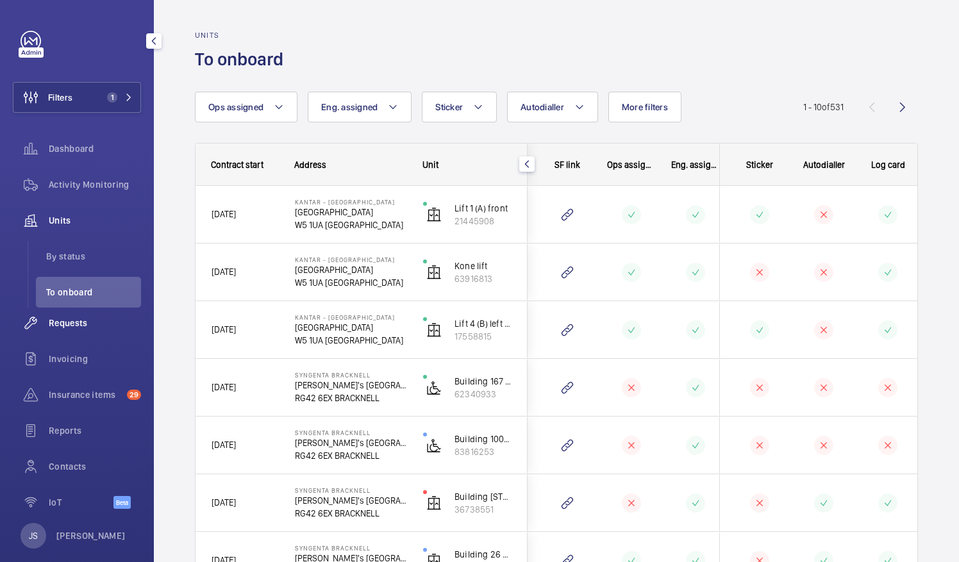
click at [64, 321] on span "Requests" at bounding box center [95, 323] width 92 height 13
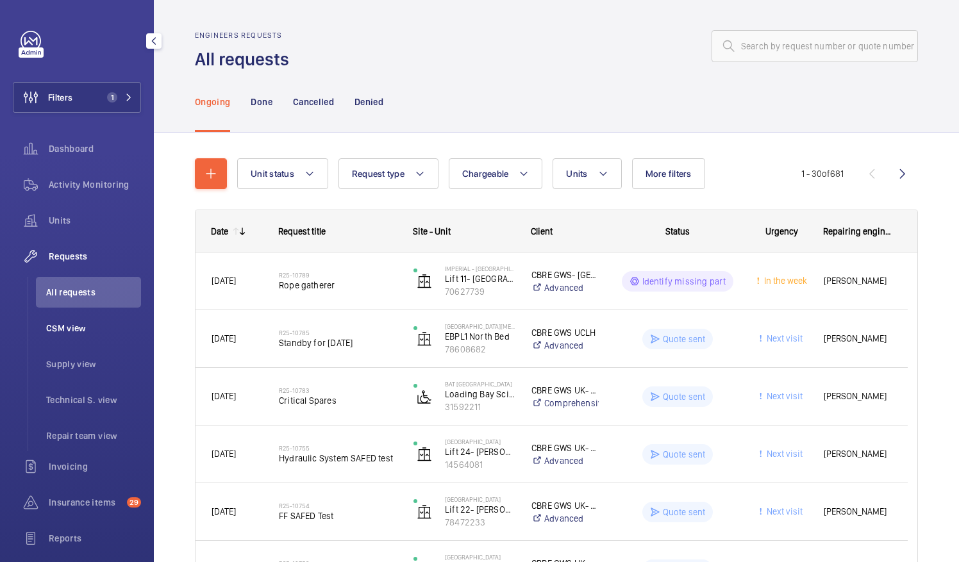
click at [59, 330] on span "CSM view" at bounding box center [93, 328] width 95 height 13
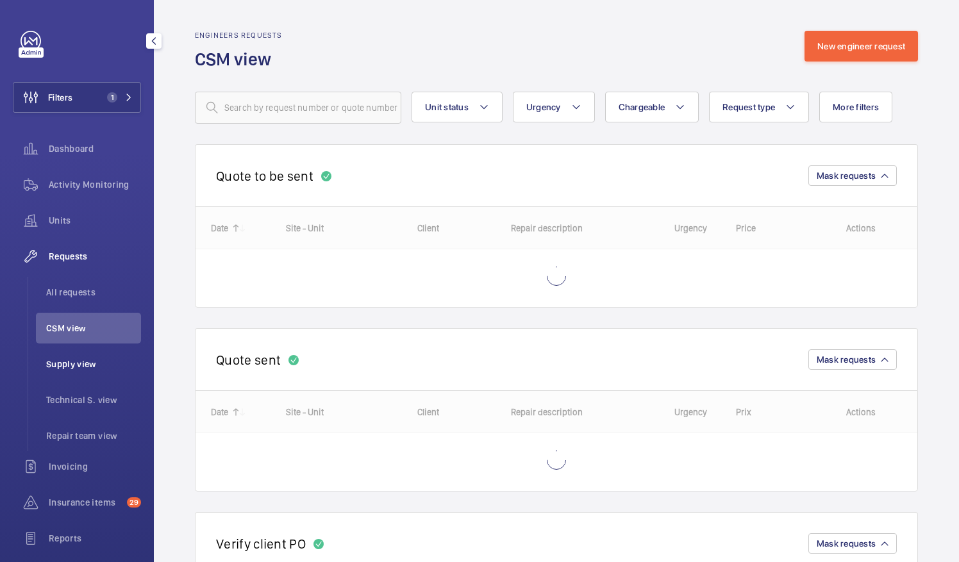
click at [65, 360] on span "Supply view" at bounding box center [93, 364] width 95 height 13
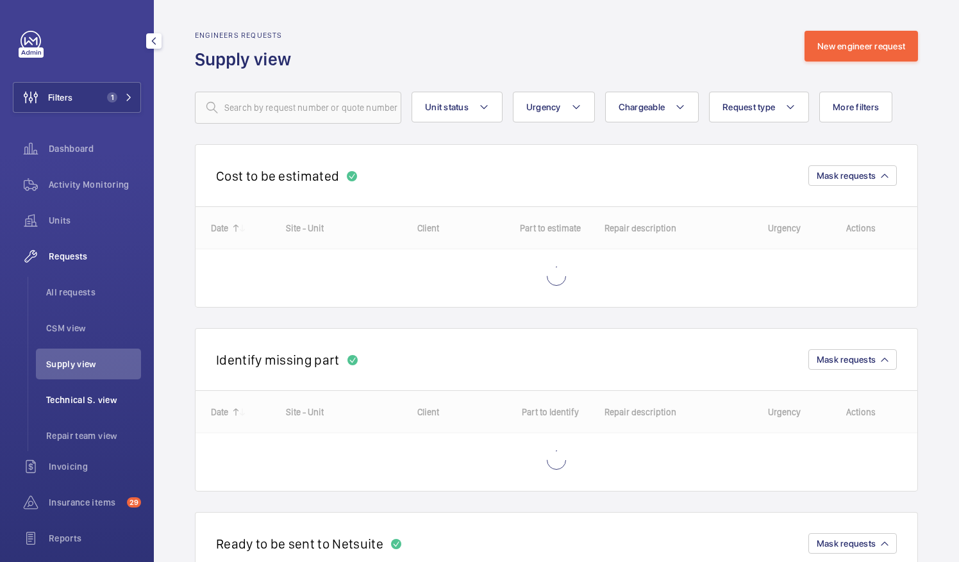
click at [71, 399] on span "Technical S. view" at bounding box center [93, 400] width 95 height 13
